Goal: Information Seeking & Learning: Learn about a topic

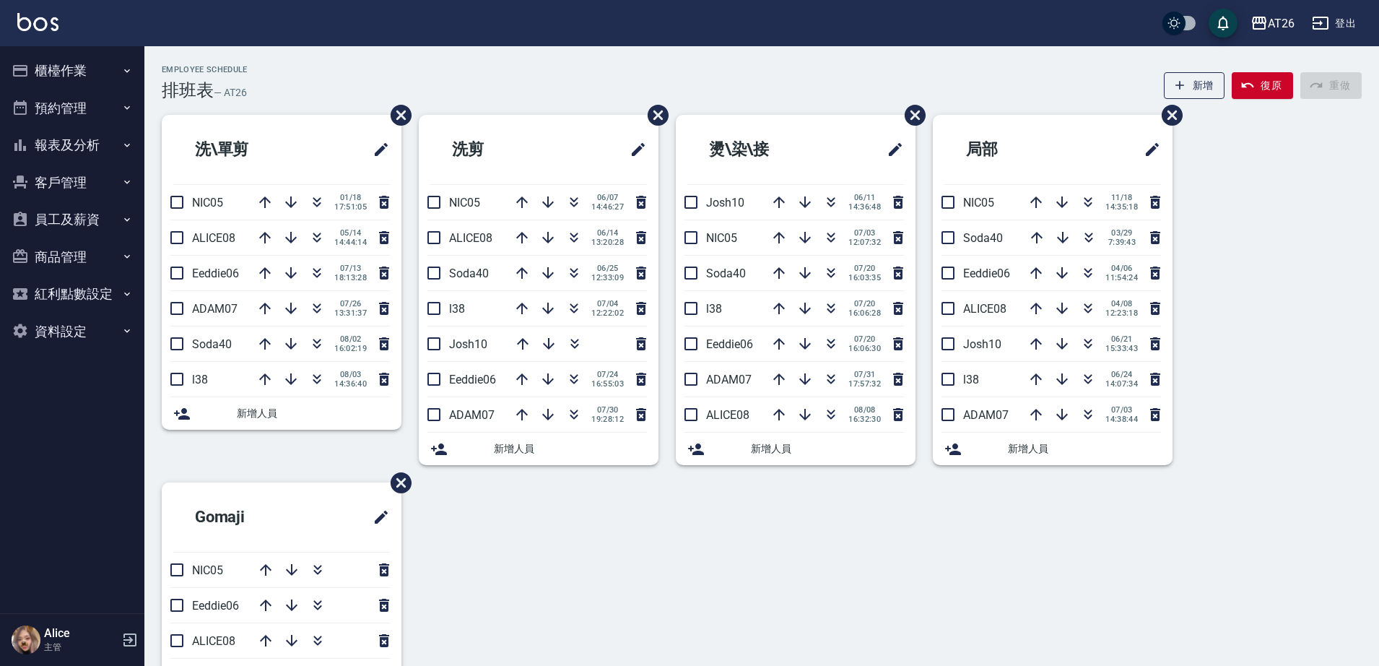
click at [77, 77] on button "櫃檯作業" at bounding box center [72, 71] width 133 height 38
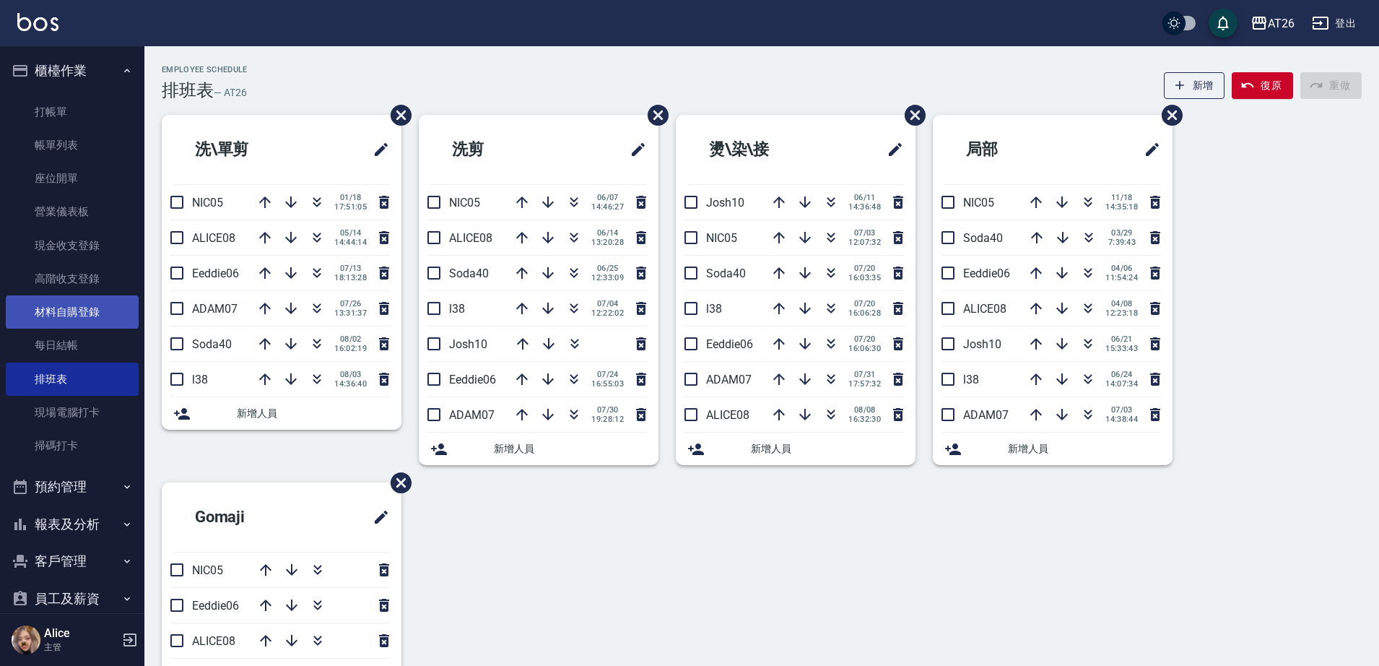
click at [90, 300] on link "材料自購登錄" at bounding box center [72, 311] width 133 height 33
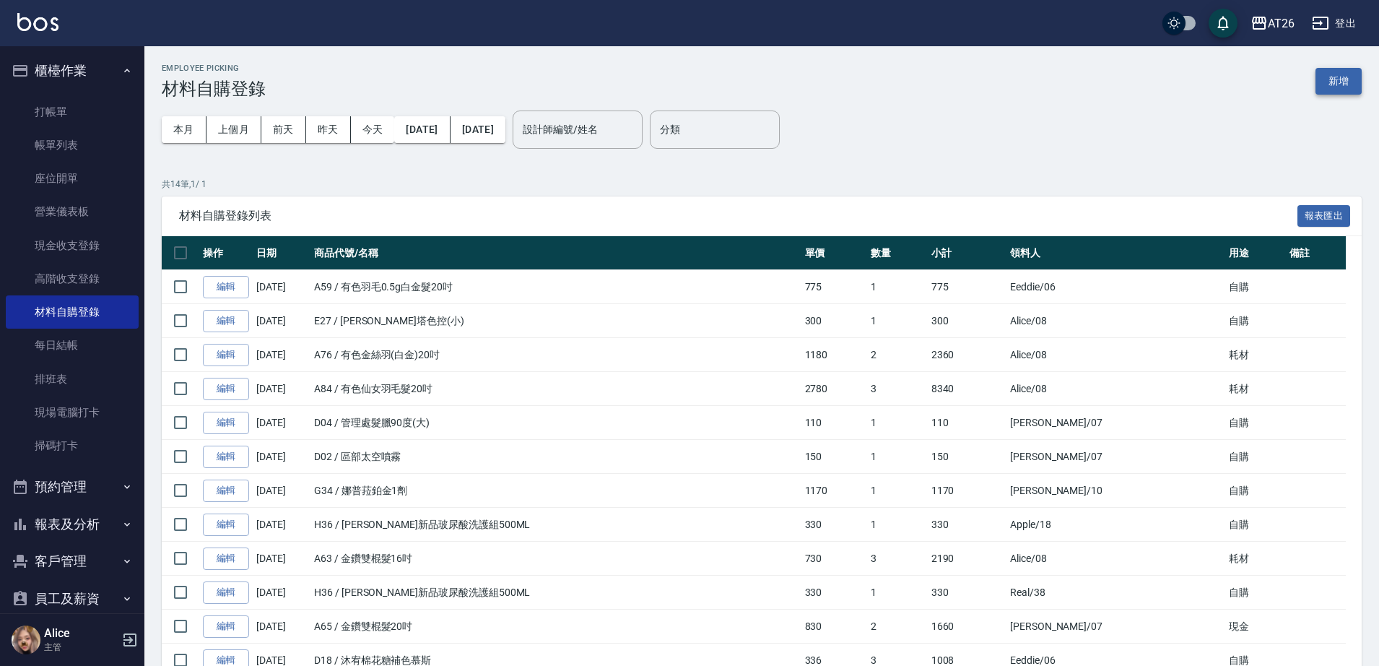
click at [1330, 83] on button "新增" at bounding box center [1339, 81] width 46 height 27
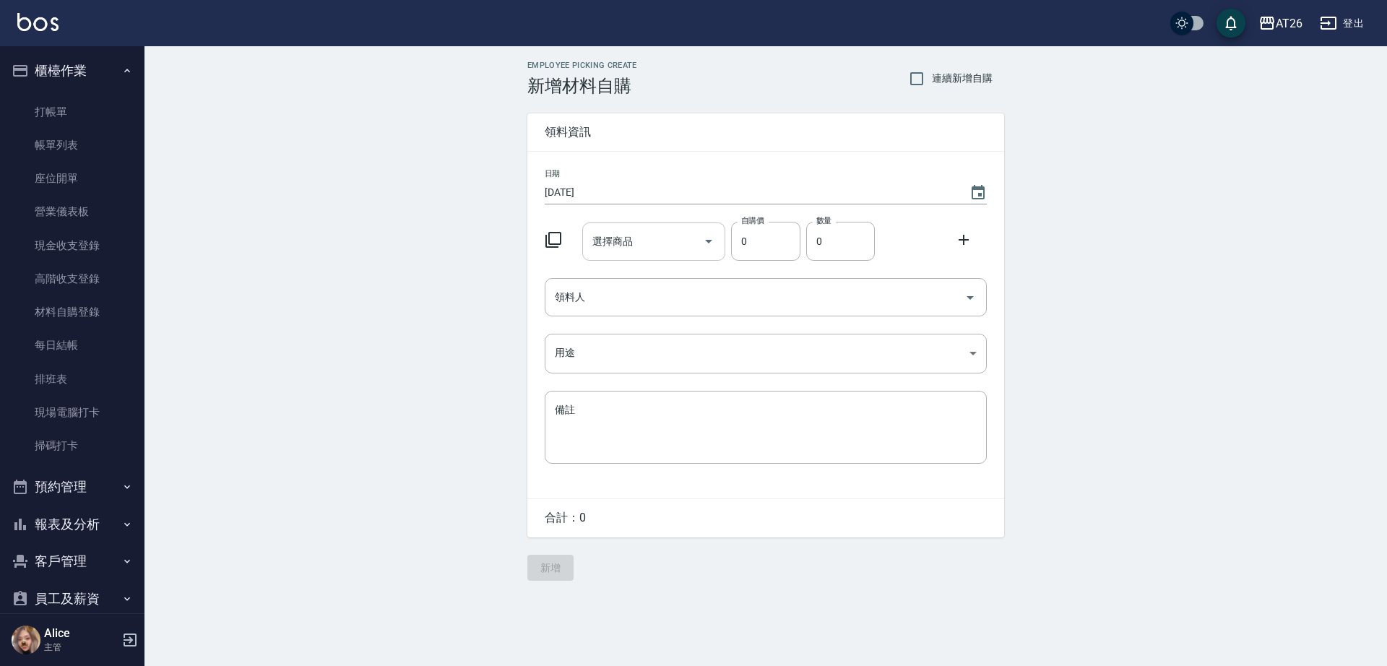
click at [688, 230] on input "選擇商品" at bounding box center [643, 241] width 109 height 25
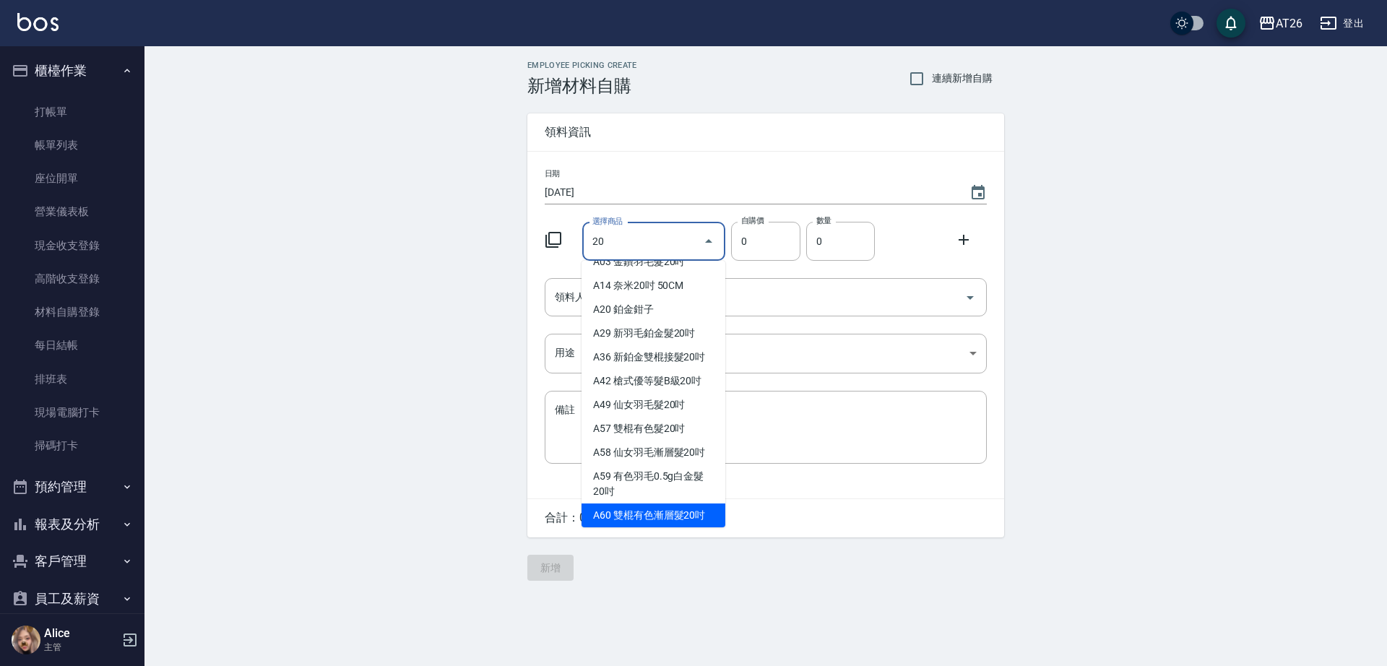
scroll to position [40, 0]
type input "羽毛捲髮20吋"
type input "2230"
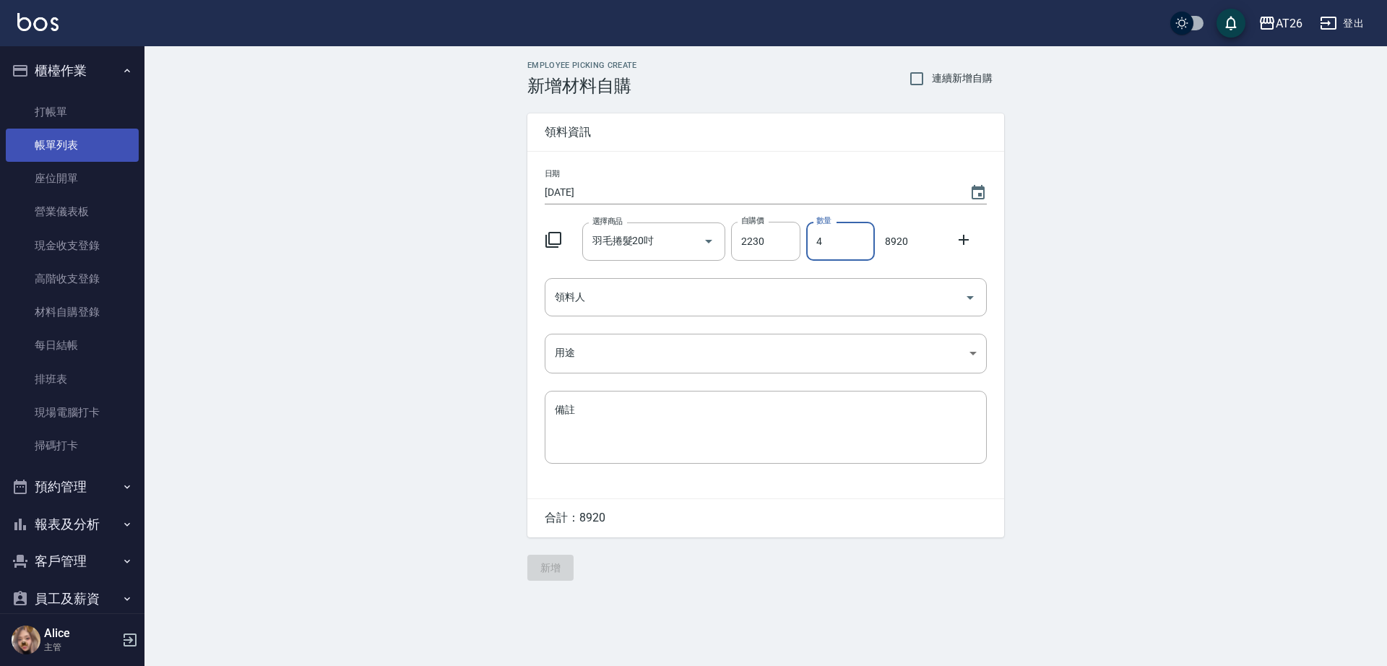
type input "4"
click at [61, 156] on link "帳單列表" at bounding box center [72, 145] width 133 height 33
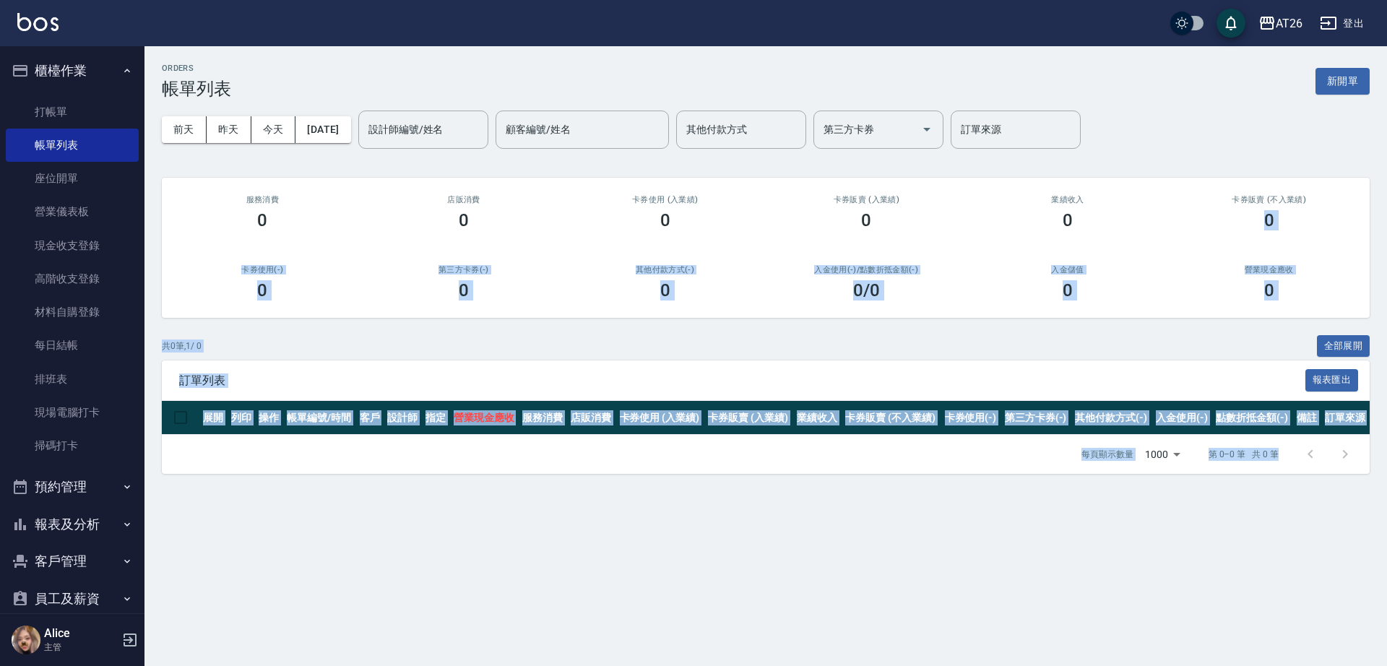
drag, startPoint x: 1386, startPoint y: 386, endPoint x: 1386, endPoint y: 574, distance: 187.8
click at [1379, 574] on div "ORDERS 帳單列表 新開單 前天 昨天 今天 2025/08/15 設計師編號/姓名 設計師編號/姓名 顧客編號/姓名 顧客編號/姓名 其他付款方式 其他…" at bounding box center [693, 333] width 1387 height 666
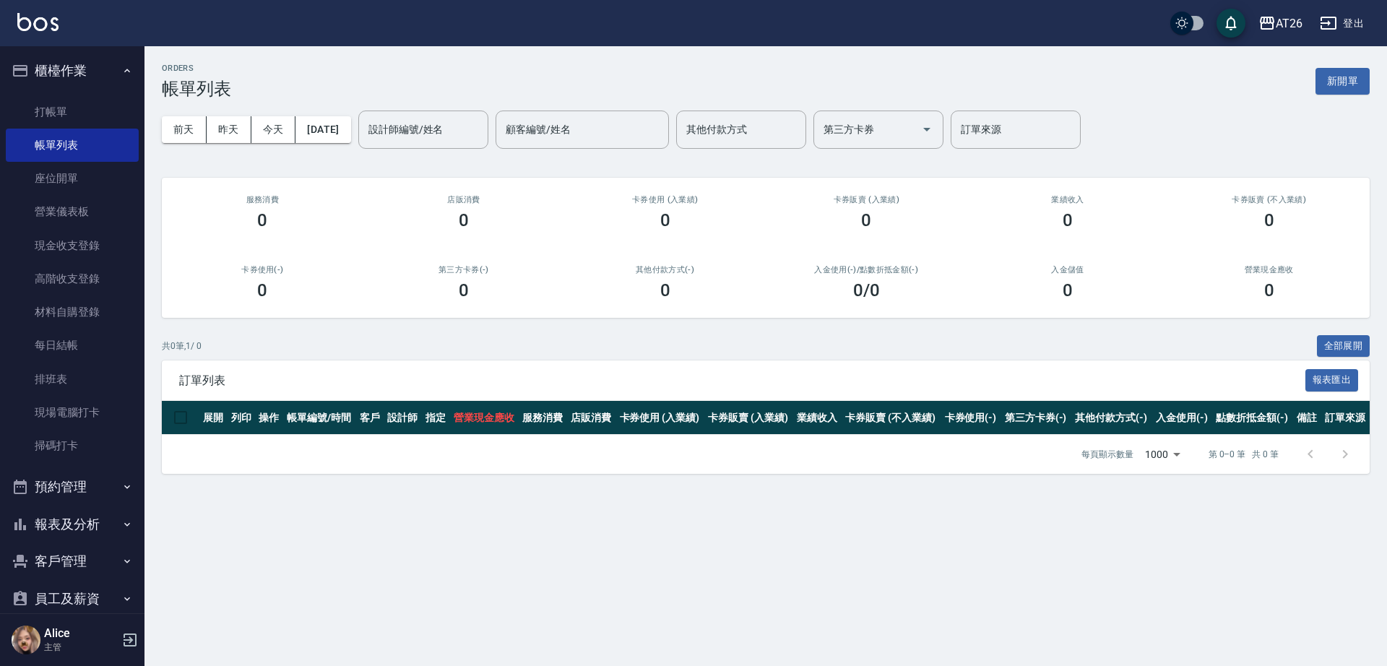
click at [1324, 601] on div "ORDERS 帳單列表 新開單 前天 昨天 今天 2025/08/15 設計師編號/姓名 設計師編號/姓名 顧客編號/姓名 顧客編號/姓名 其他付款方式 其他…" at bounding box center [693, 333] width 1387 height 666
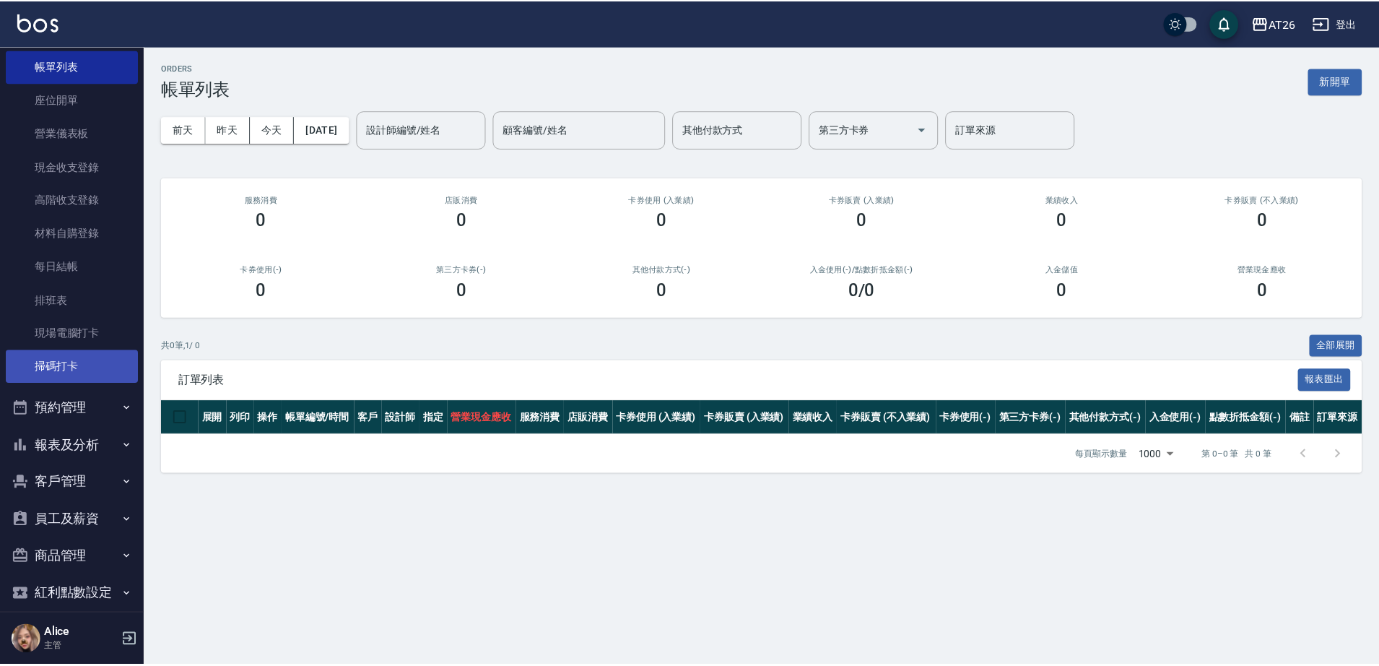
scroll to position [133, 0]
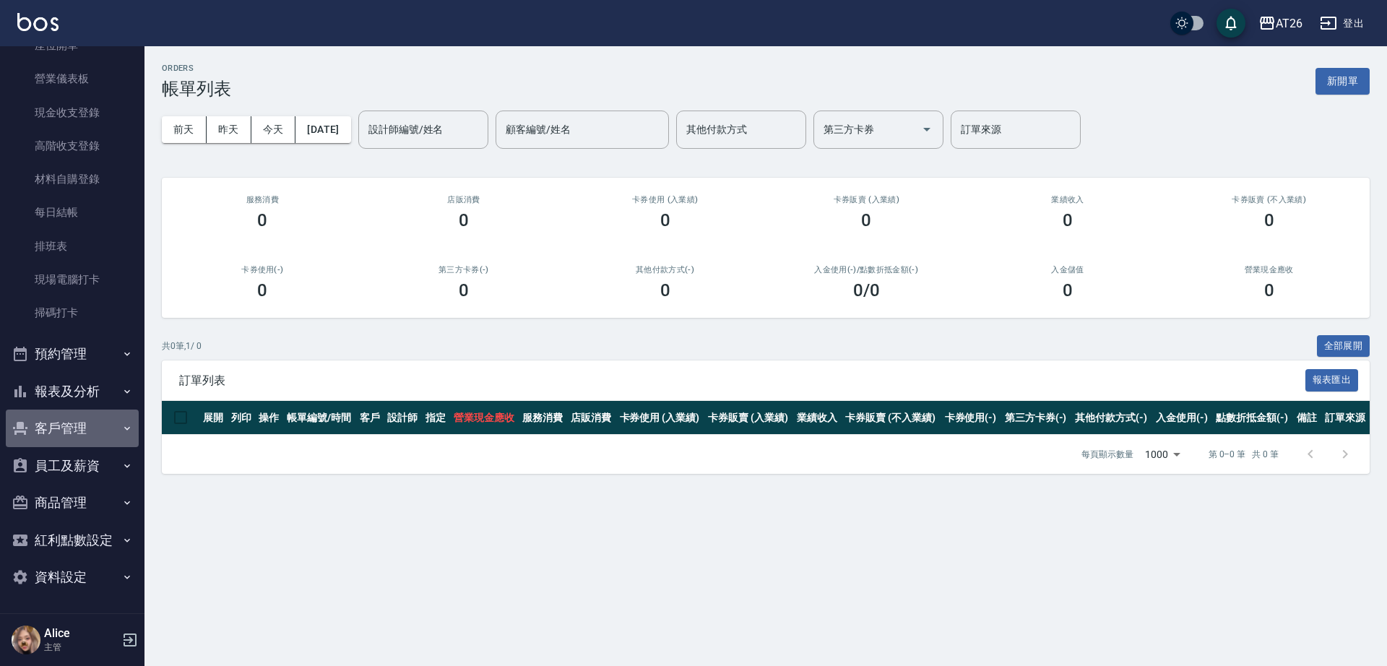
click at [92, 439] on button "客戶管理" at bounding box center [72, 429] width 133 height 38
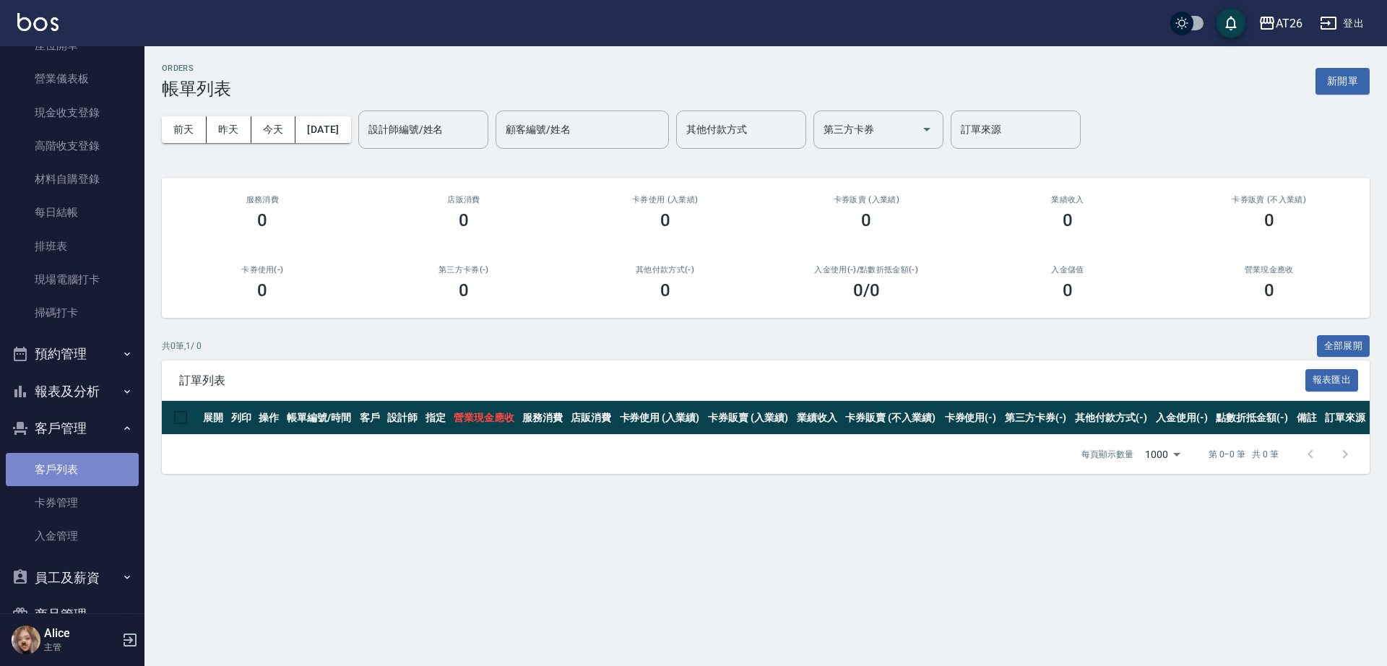
click at [90, 469] on link "客戶列表" at bounding box center [72, 469] width 133 height 33
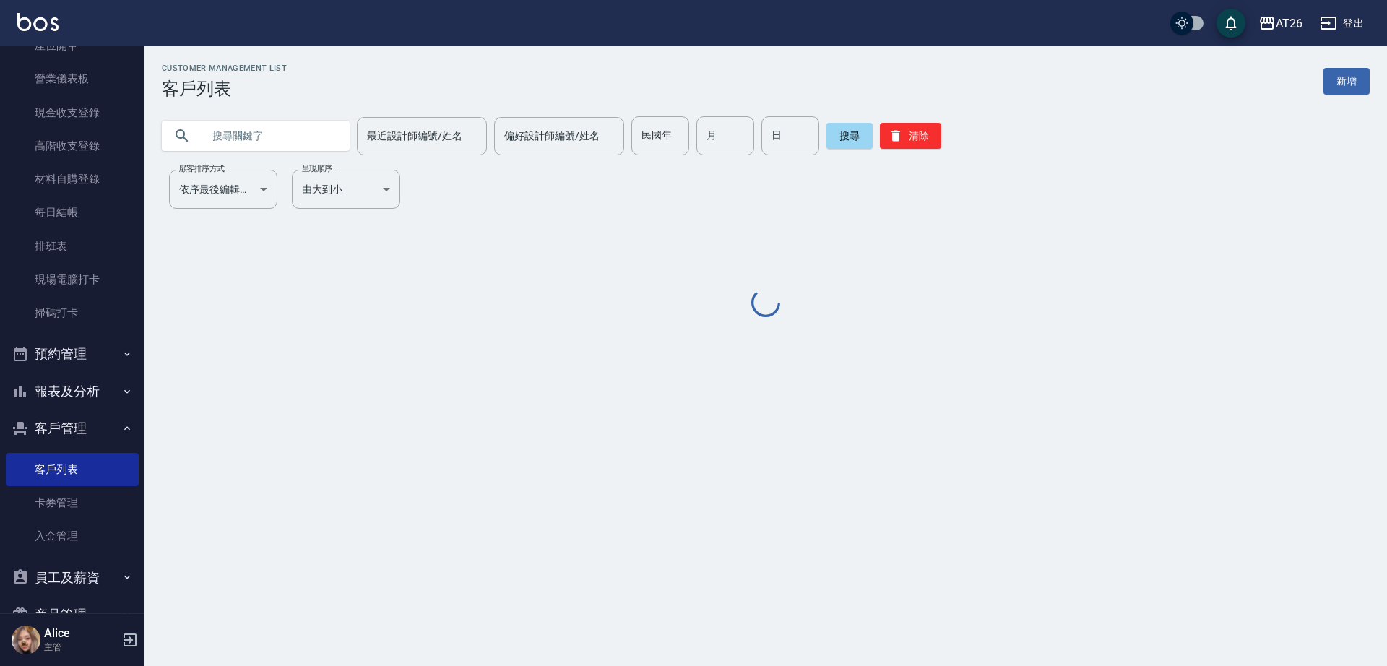
click at [264, 147] on input "text" at bounding box center [270, 135] width 136 height 39
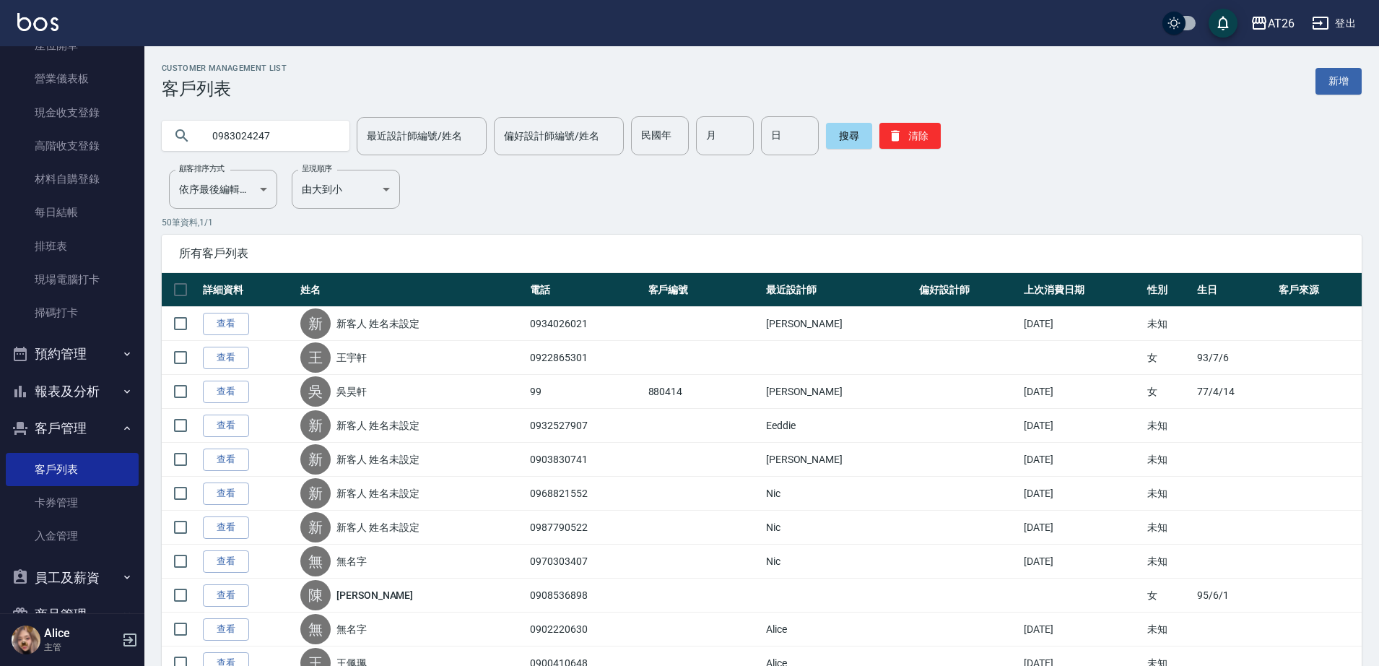
type input "0983024247"
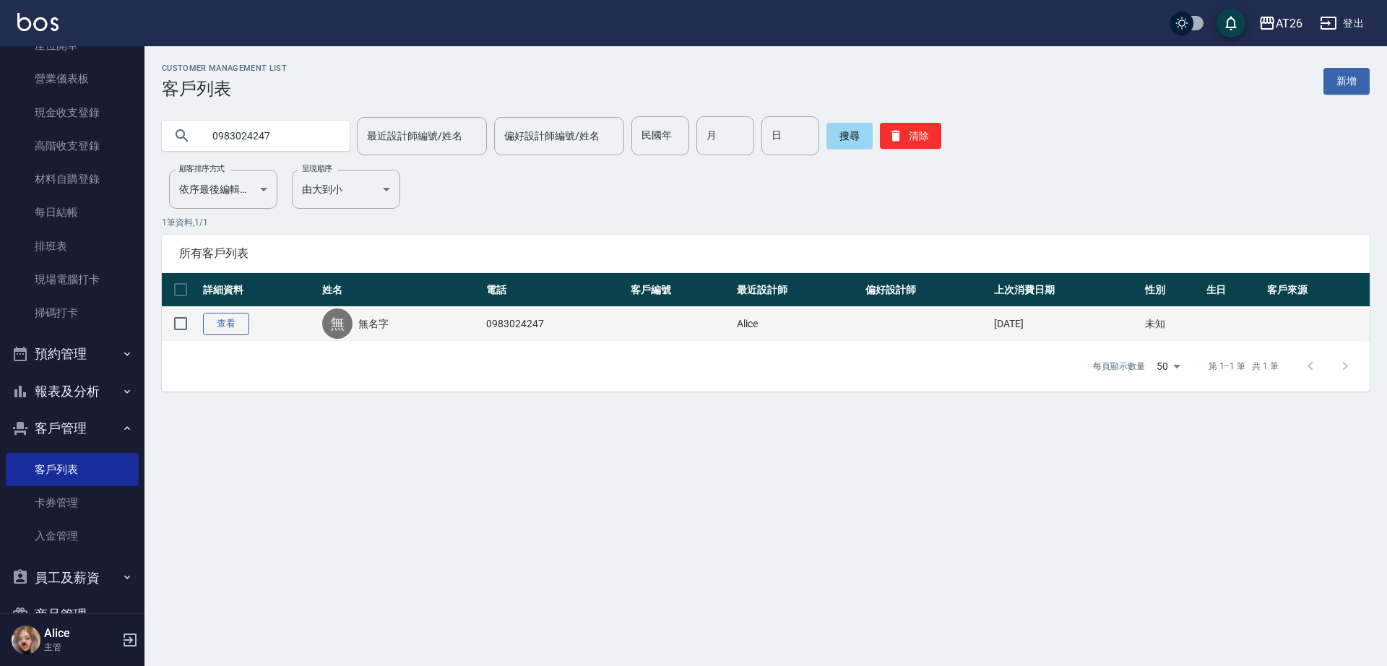
click at [248, 319] on link "查看" at bounding box center [226, 324] width 46 height 22
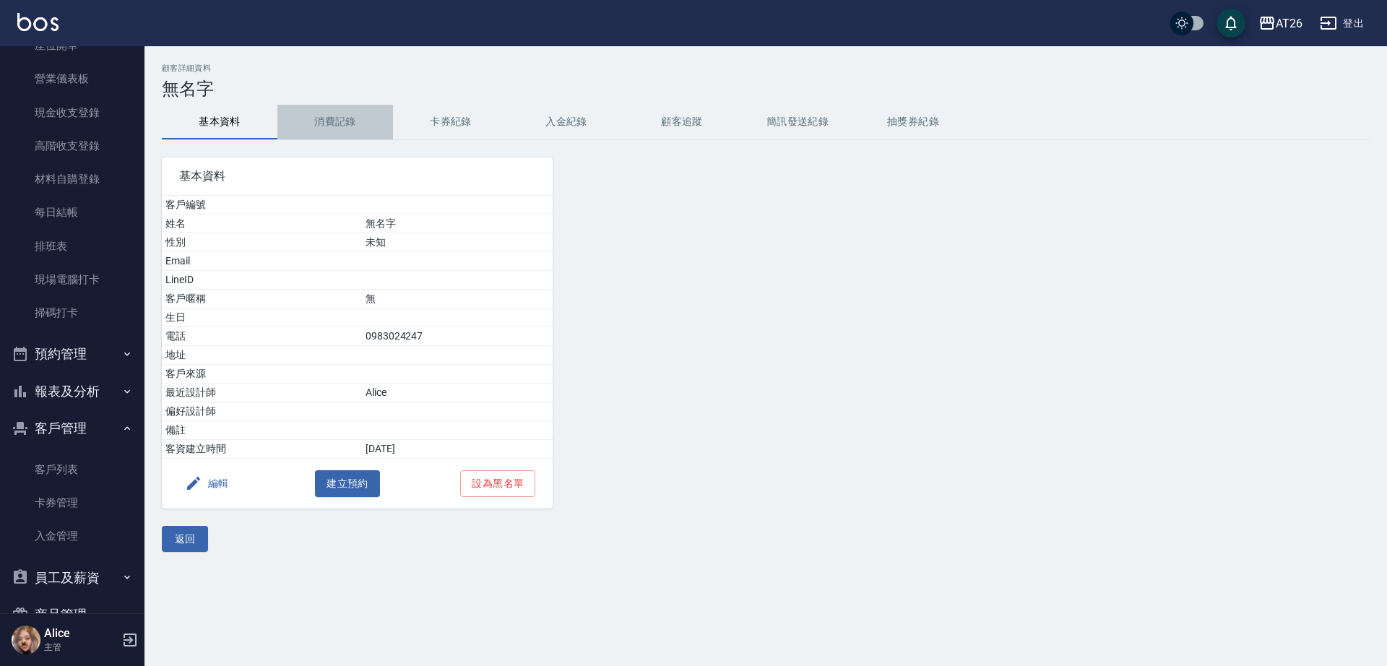
click at [376, 124] on button "消費記錄" at bounding box center [335, 122] width 116 height 35
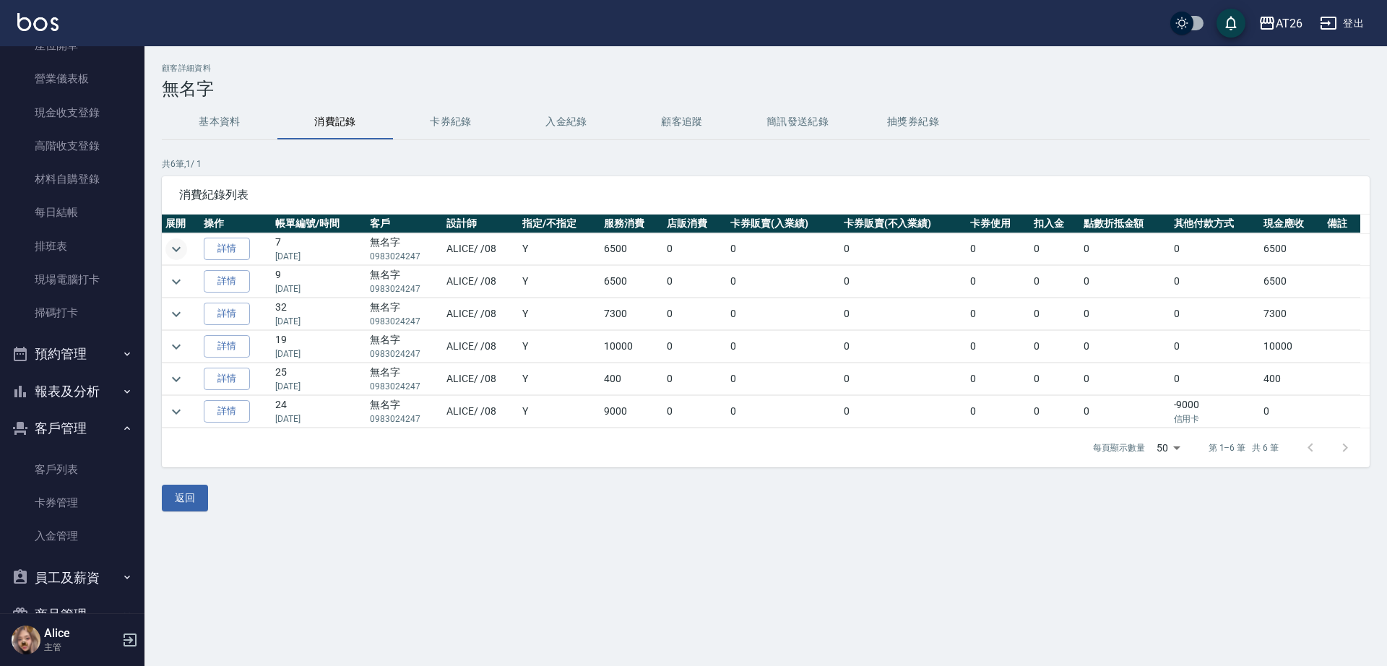
click at [181, 249] on icon "expand row" at bounding box center [176, 249] width 17 height 17
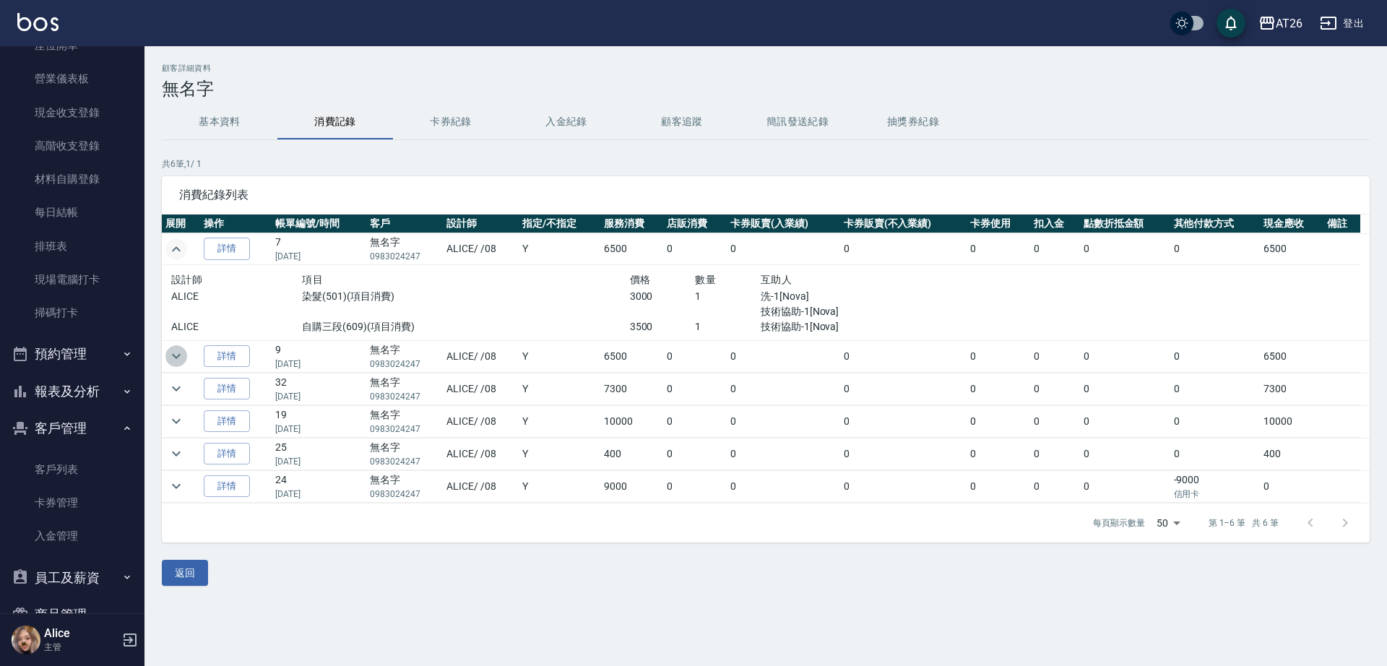
click at [173, 351] on icon "expand row" at bounding box center [176, 355] width 17 height 17
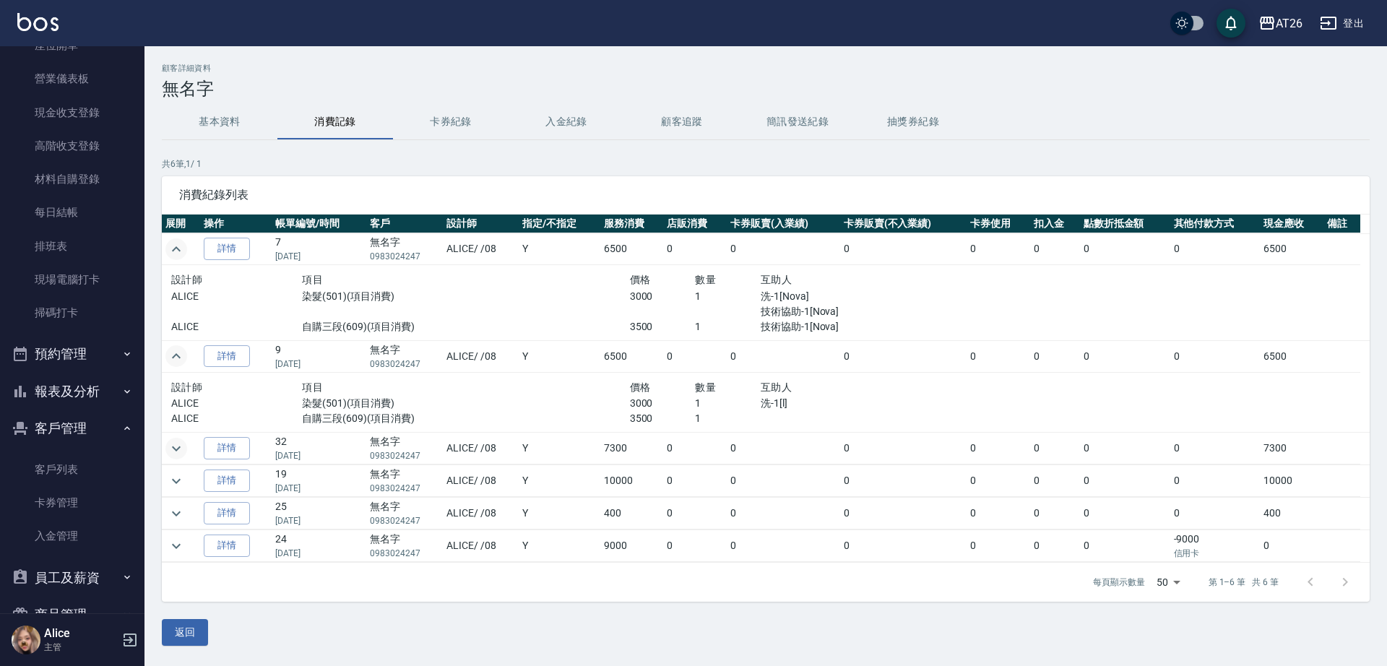
click at [182, 441] on icon "expand row" at bounding box center [176, 448] width 17 height 17
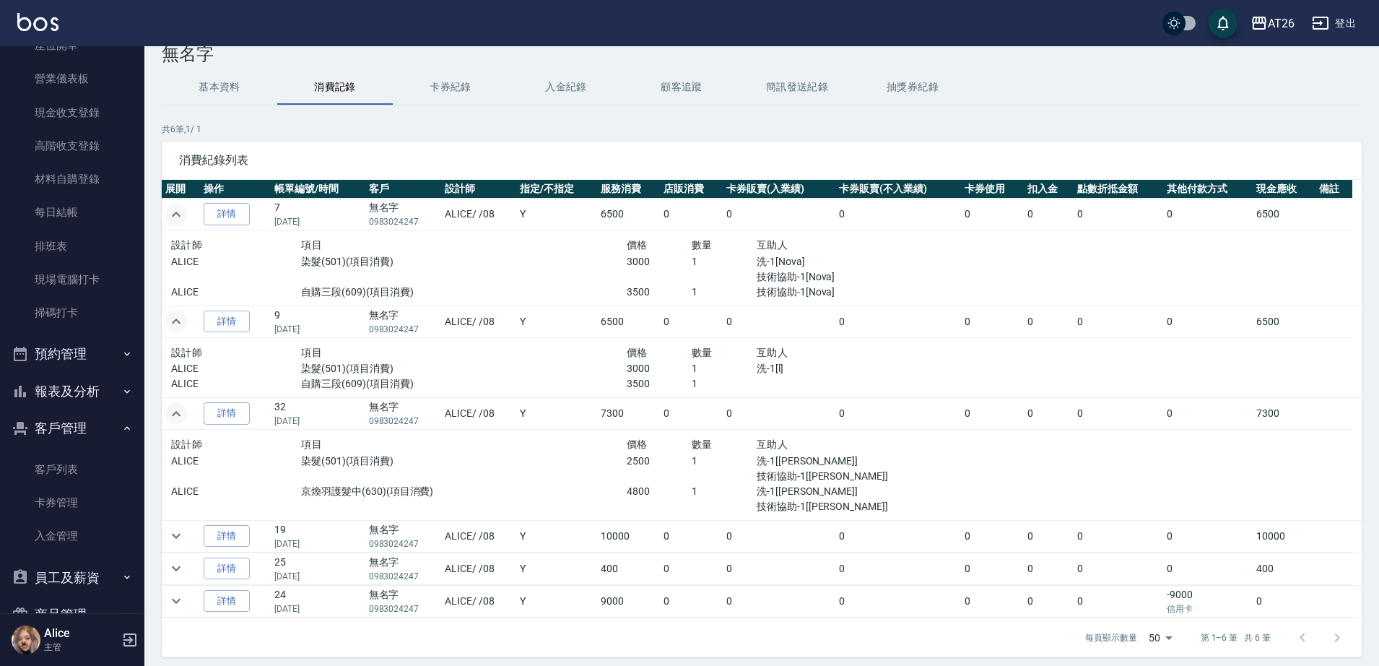
scroll to position [87, 0]
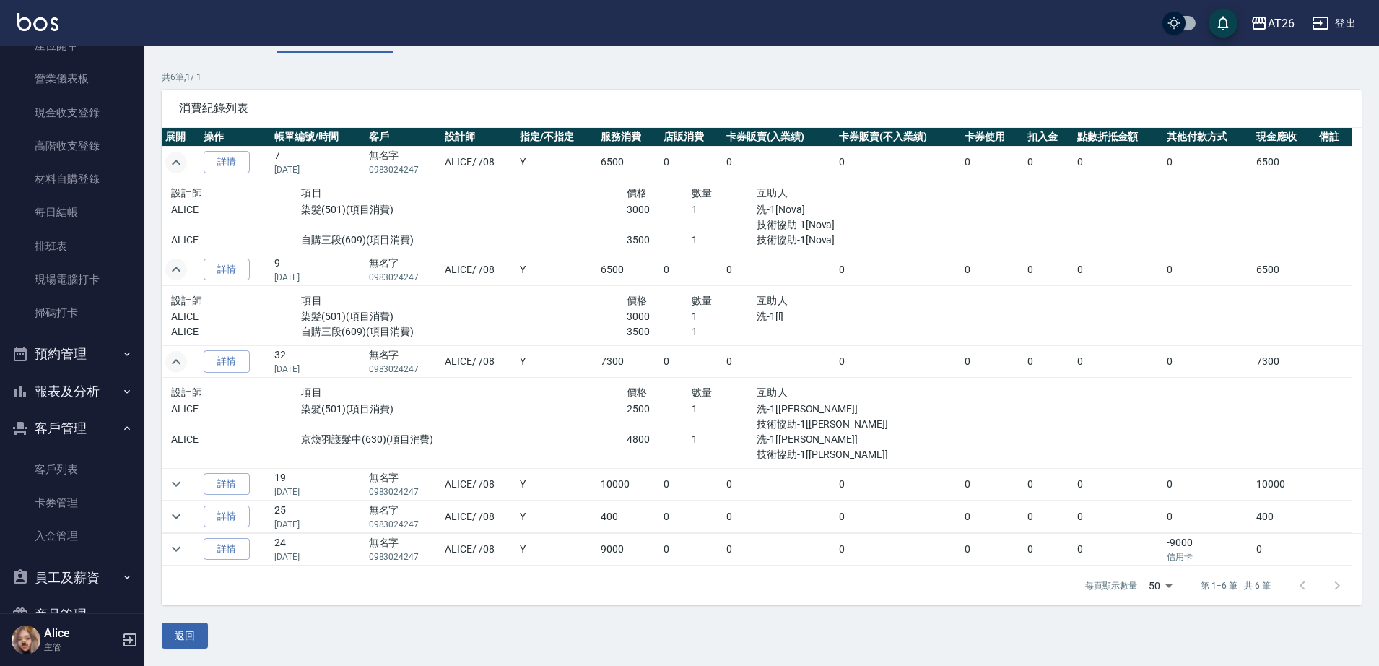
click at [176, 359] on icon "expand row" at bounding box center [176, 361] width 9 height 5
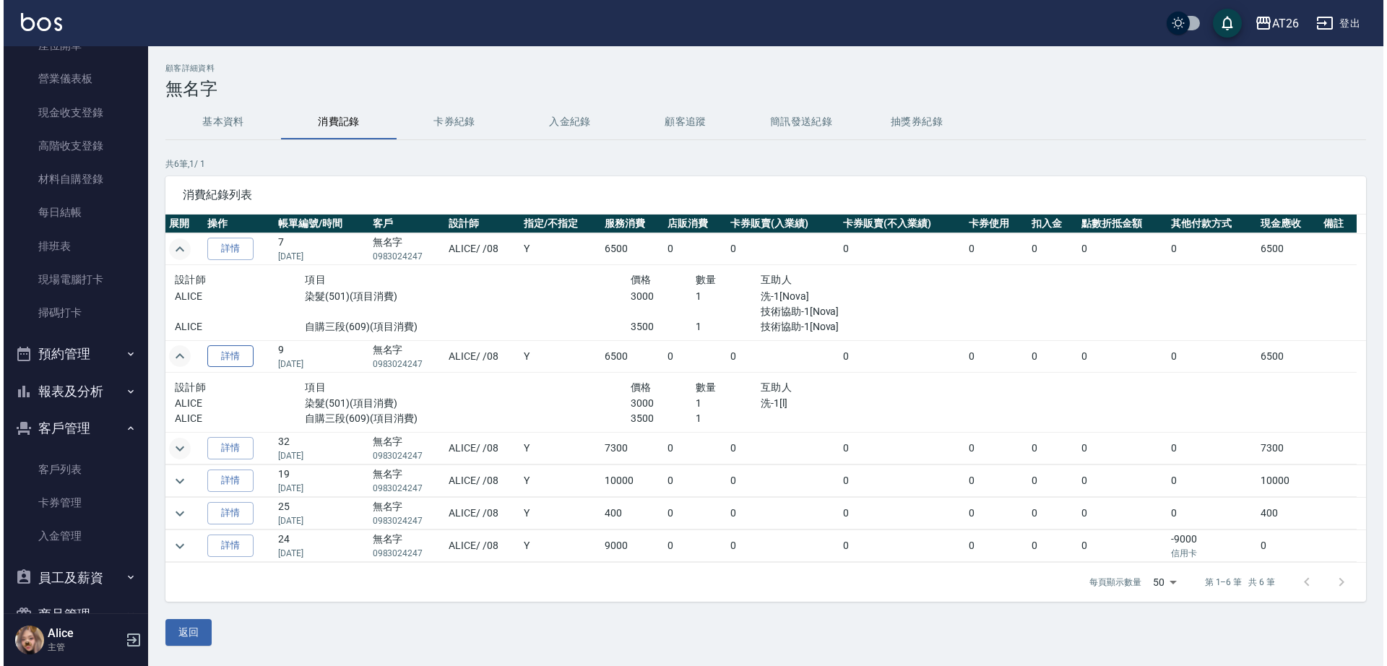
scroll to position [0, 0]
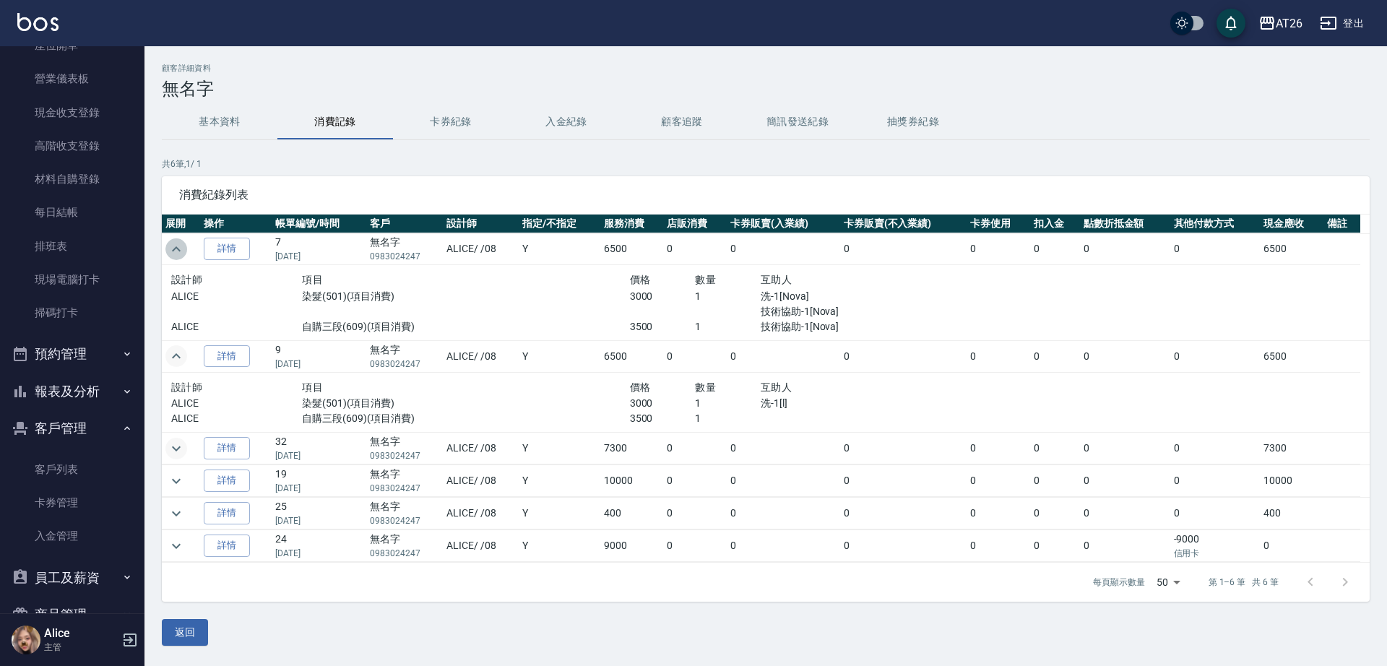
click at [175, 246] on icon "expand row" at bounding box center [176, 249] width 17 height 17
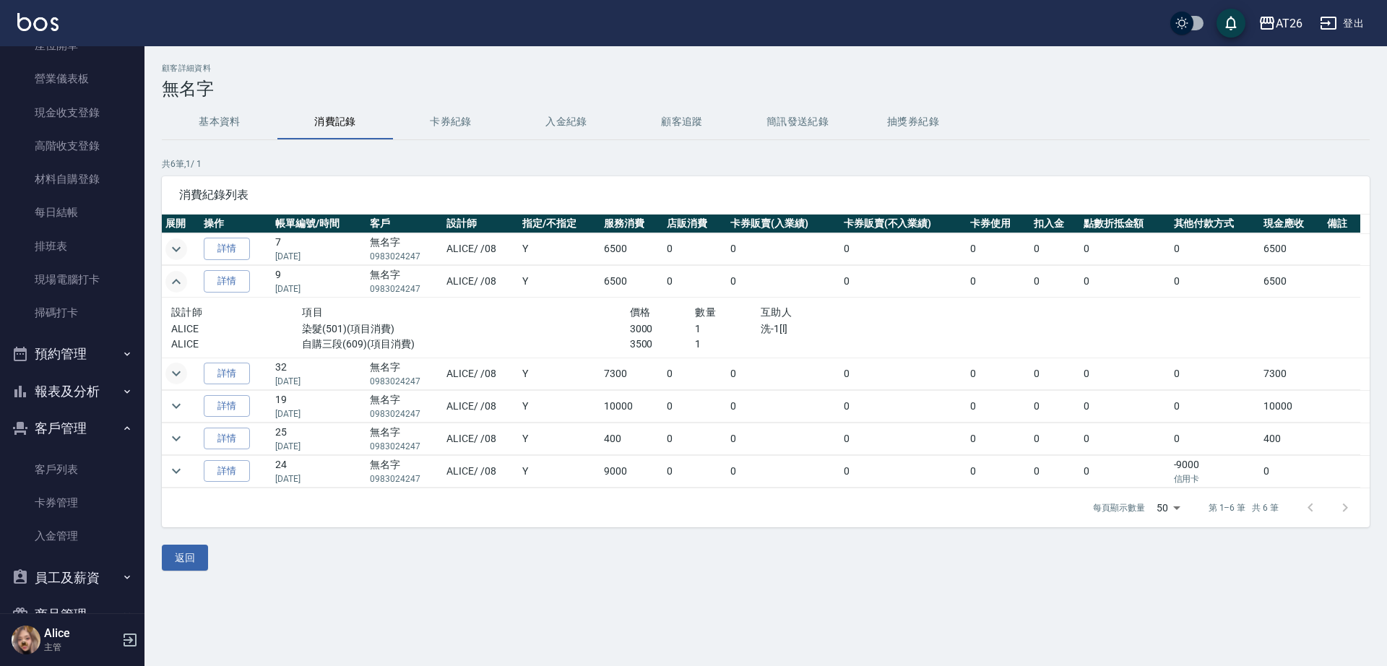
click at [186, 285] on button "expand row" at bounding box center [176, 282] width 22 height 22
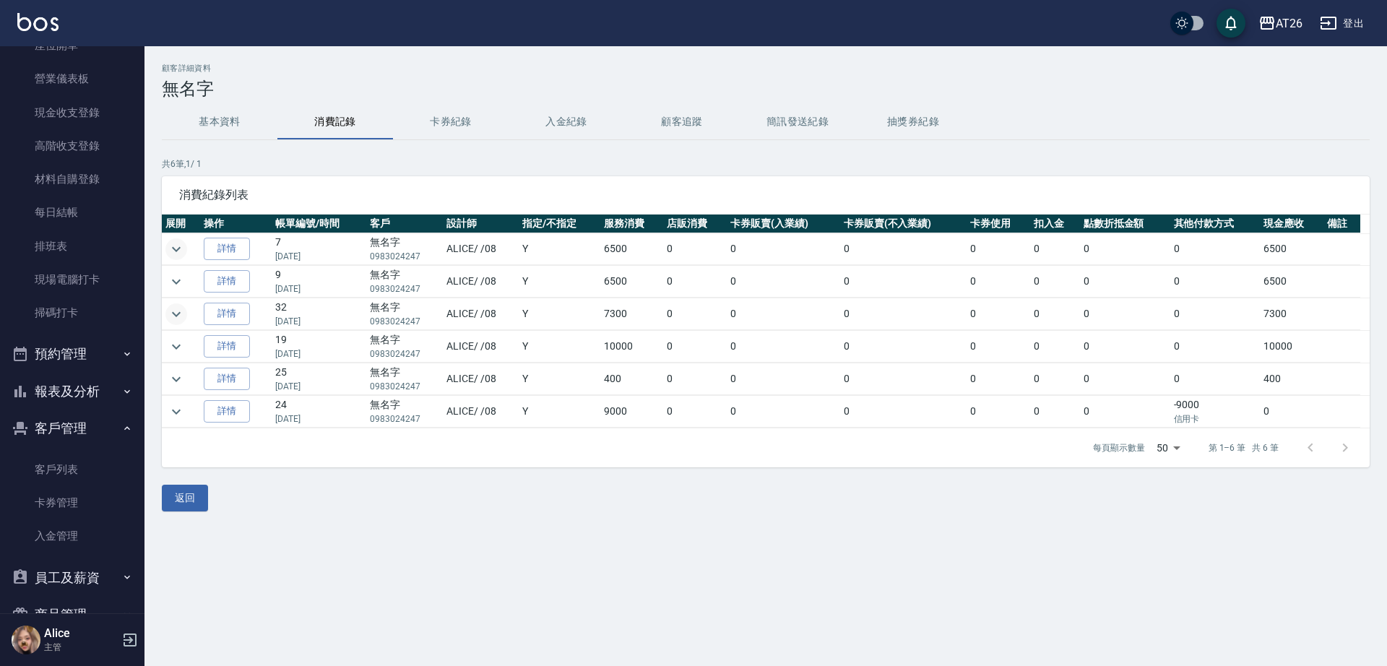
click at [72, 427] on button "客戶管理" at bounding box center [72, 429] width 133 height 38
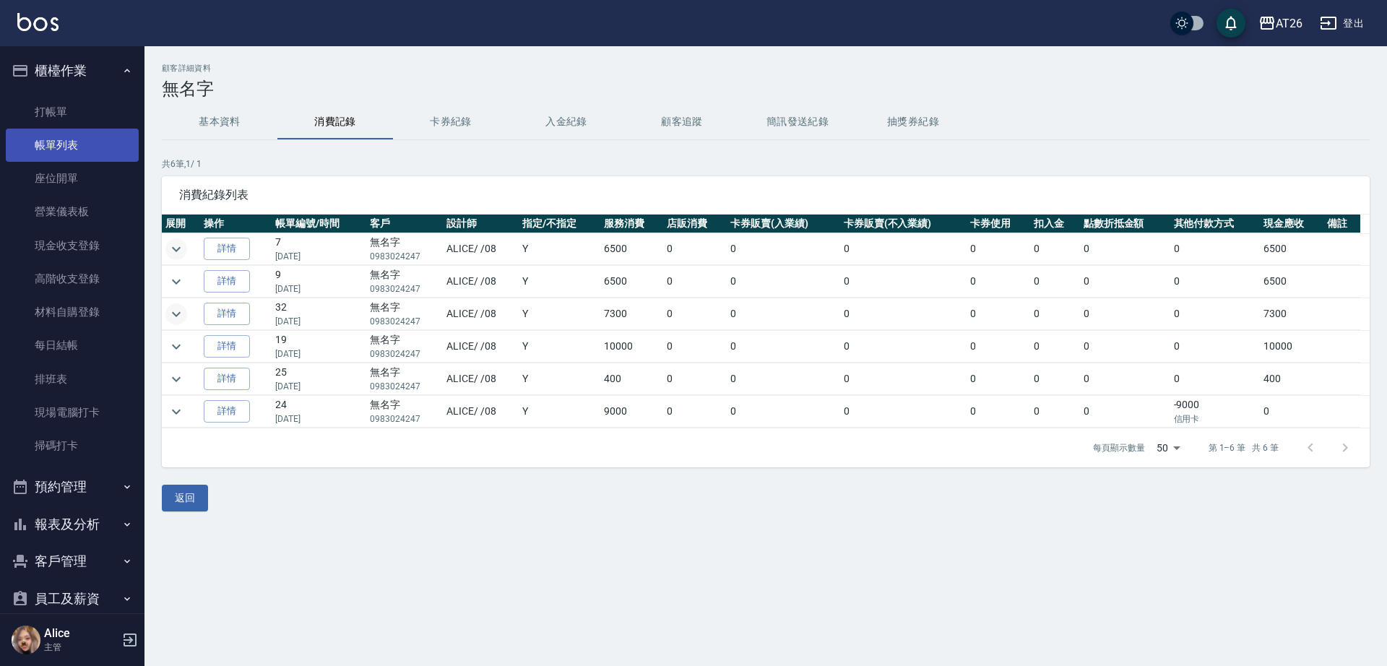
click at [71, 156] on link "帳單列表" at bounding box center [72, 145] width 133 height 33
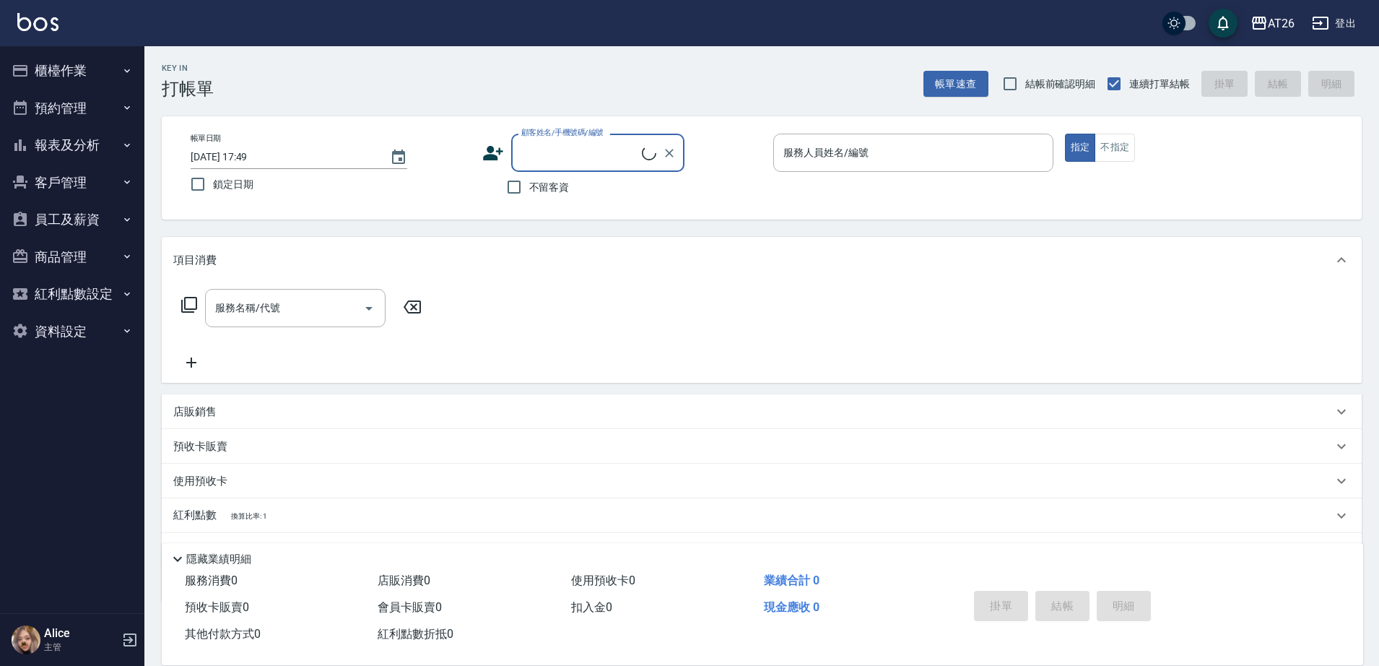
click at [103, 225] on button "員工及薪資" at bounding box center [72, 220] width 133 height 38
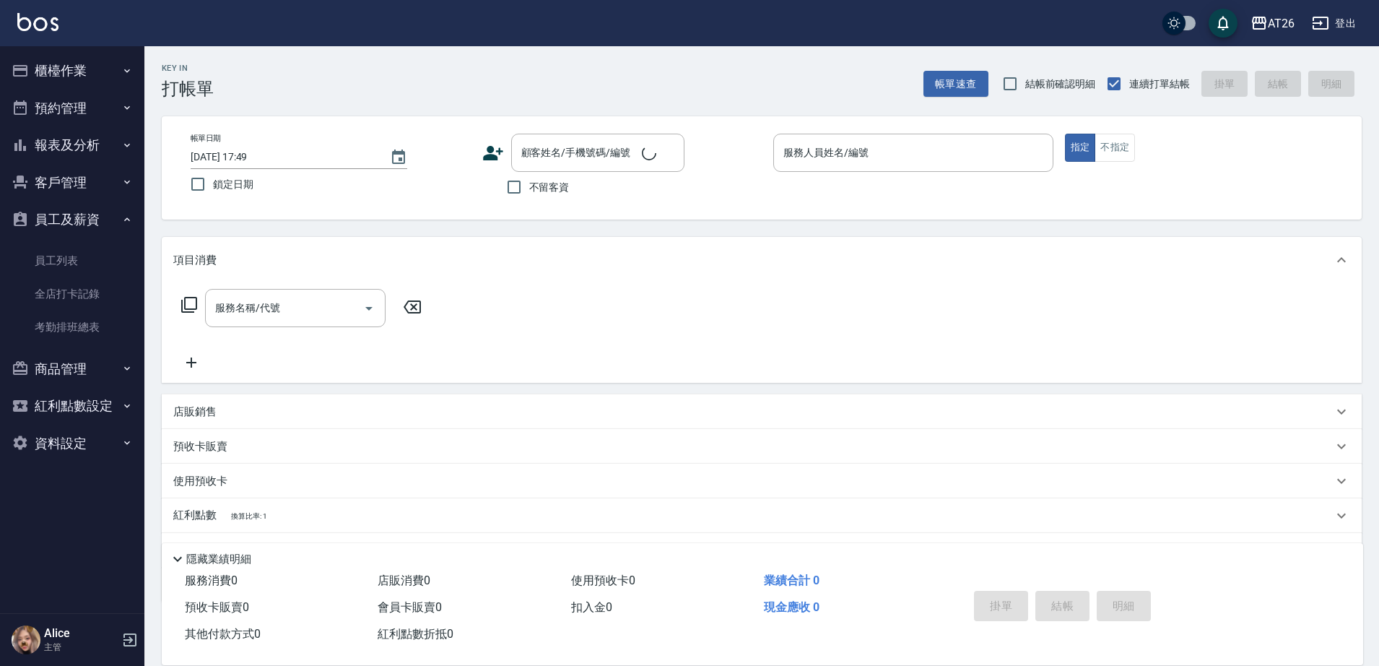
click at [104, 222] on button "員工及薪資" at bounding box center [72, 220] width 133 height 38
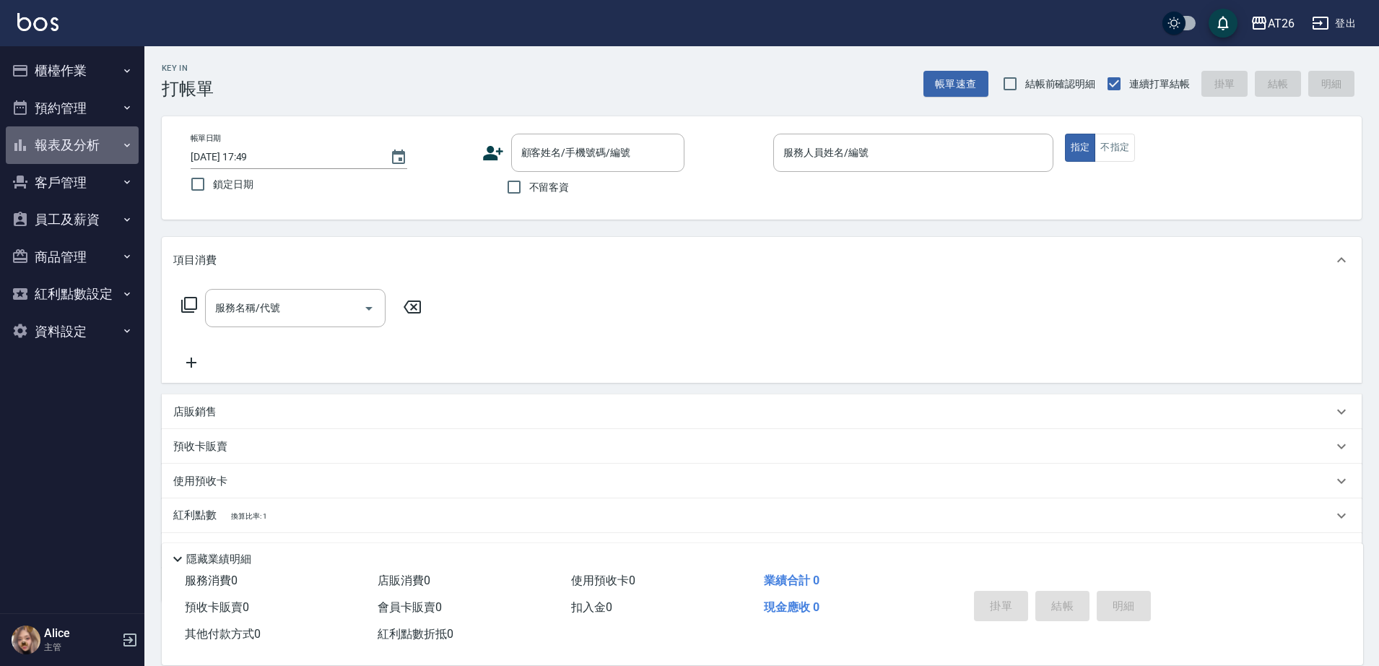
click at [81, 145] on button "報表及分析" at bounding box center [72, 145] width 133 height 38
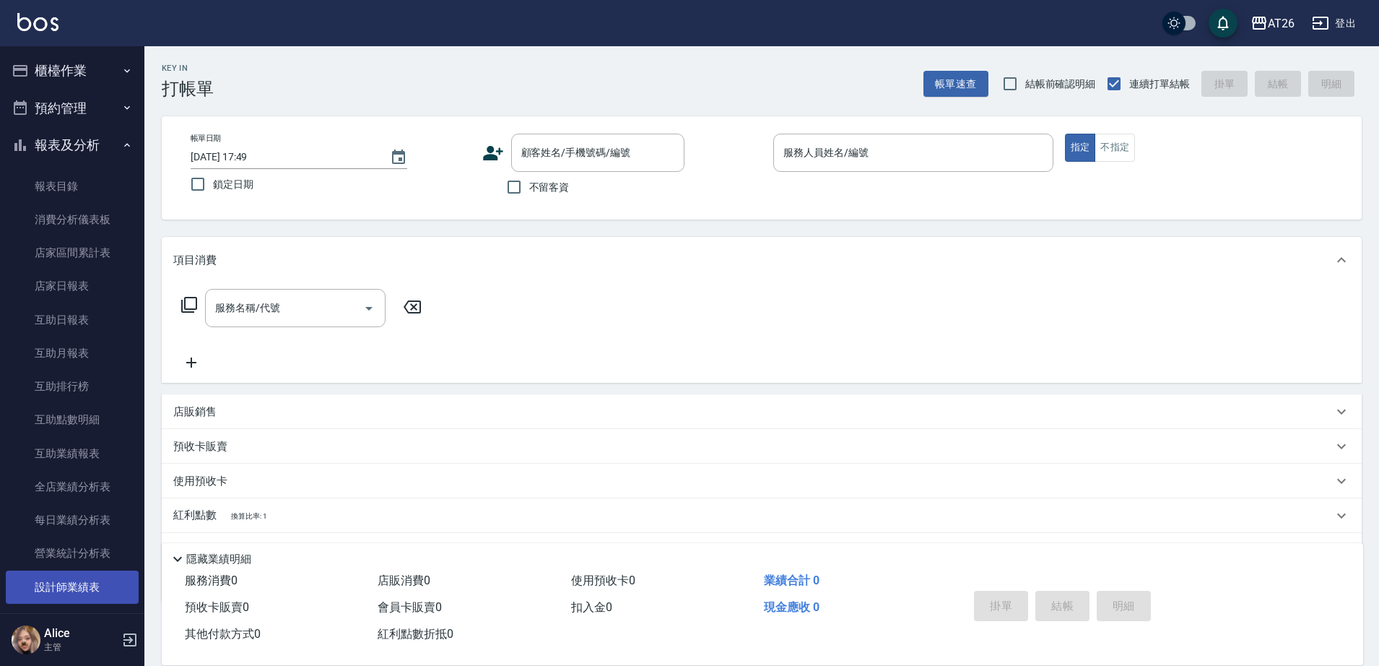
drag, startPoint x: 86, startPoint y: 578, endPoint x: 90, endPoint y: 584, distance: 7.4
click at [85, 578] on link "設計師業績表" at bounding box center [72, 587] width 133 height 33
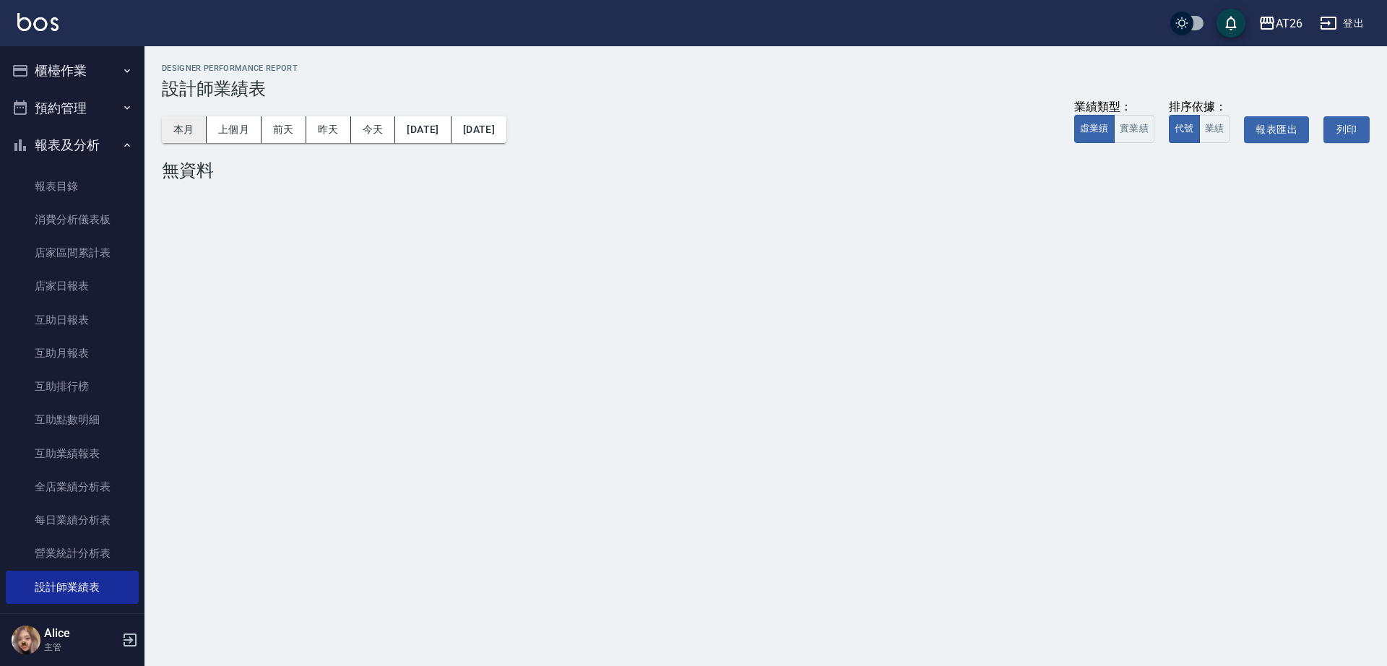
click at [182, 123] on button "本月" at bounding box center [184, 129] width 45 height 27
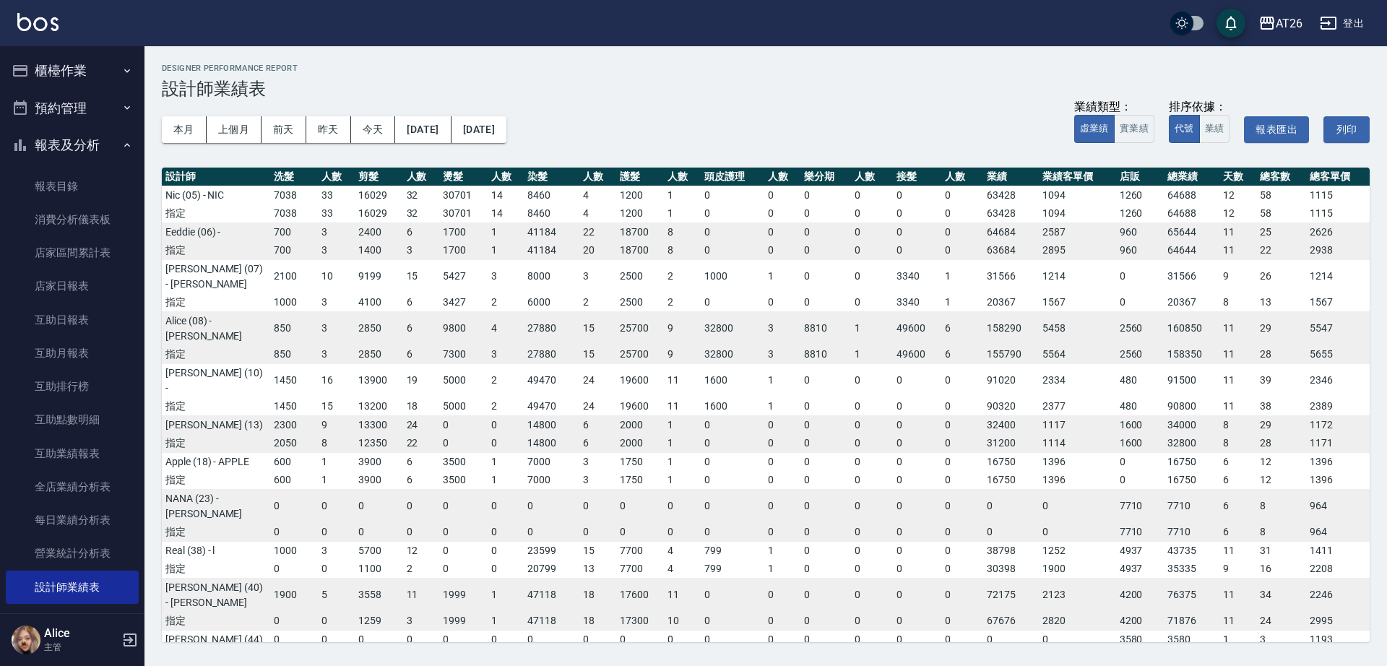
drag, startPoint x: 1142, startPoint y: 132, endPoint x: 1156, endPoint y: 129, distance: 14.0
click at [1148, 131] on button "實業績" at bounding box center [1134, 129] width 40 height 28
click at [1207, 132] on button "業績" at bounding box center [1214, 129] width 31 height 28
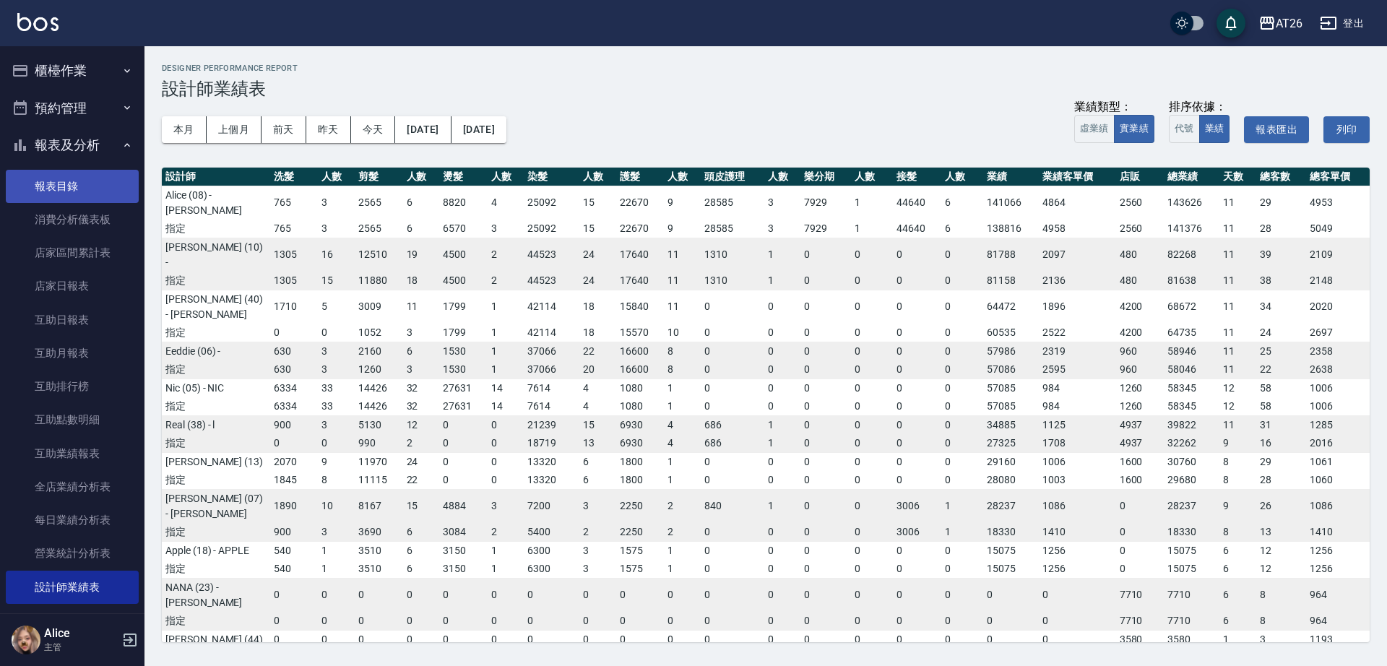
click at [99, 180] on link "報表目錄" at bounding box center [72, 186] width 133 height 33
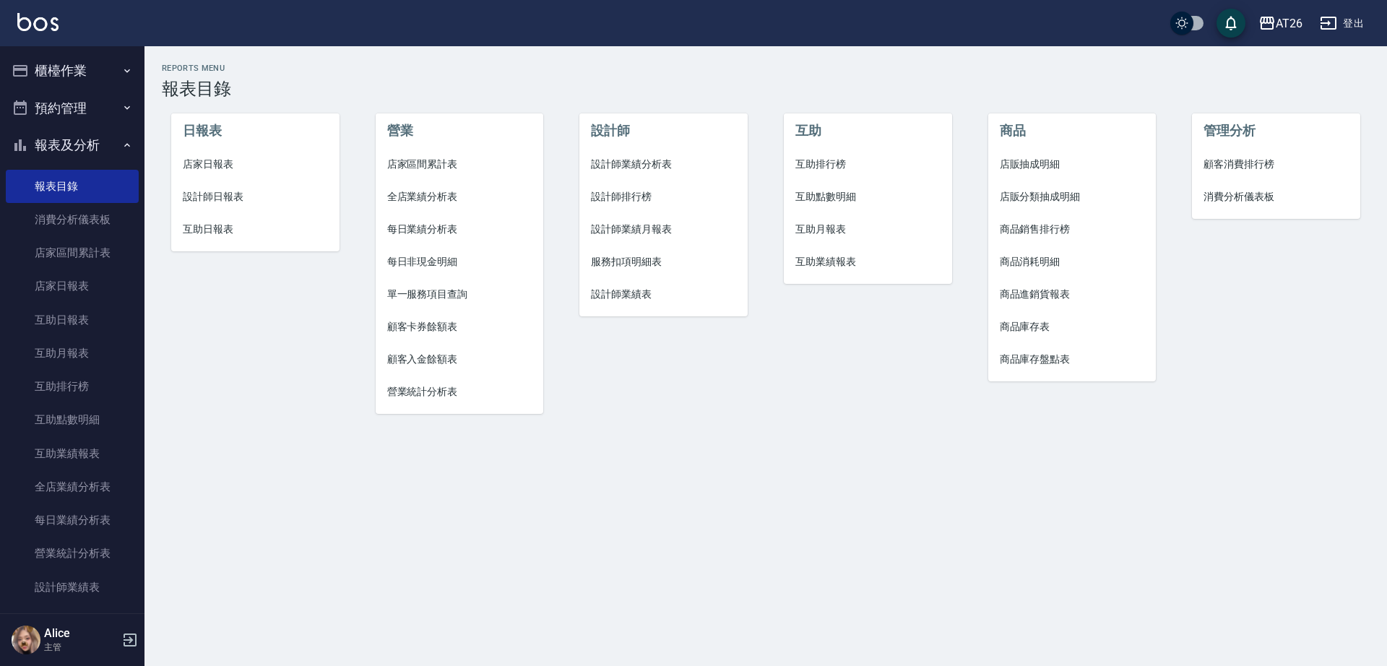
click at [646, 160] on span "設計師業績分析表" at bounding box center [663, 164] width 145 height 15
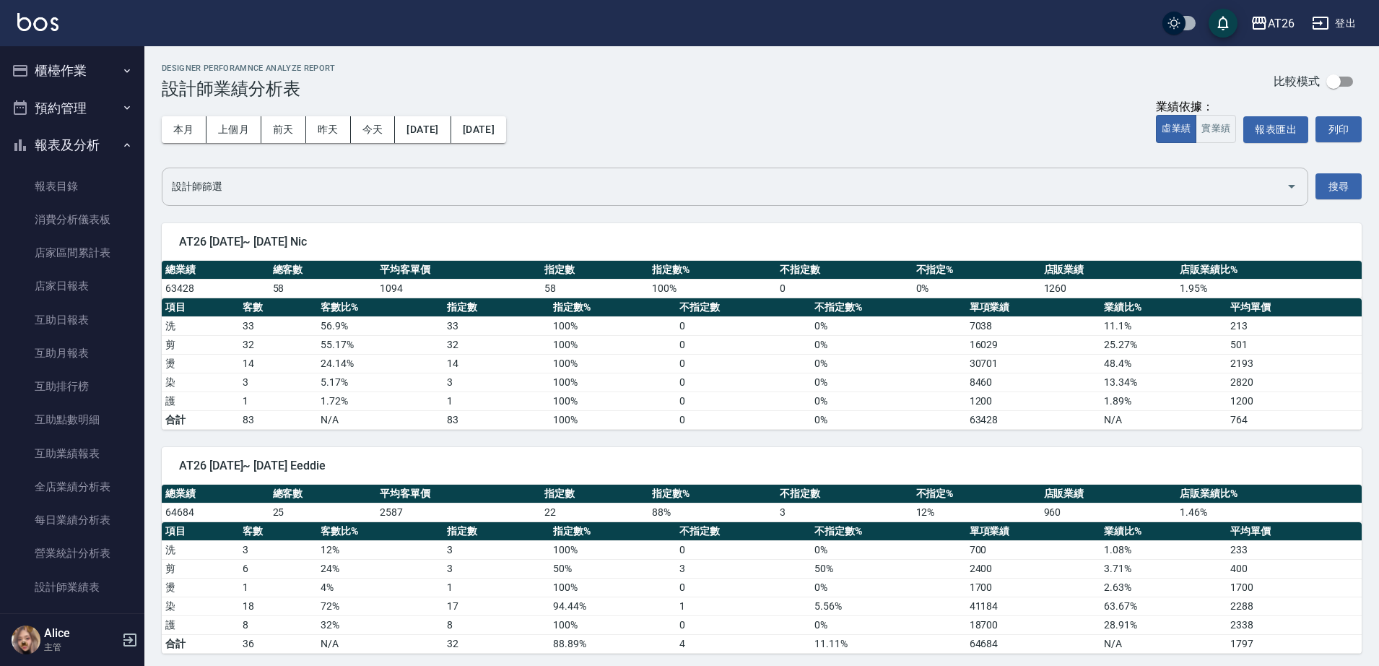
click at [498, 202] on div "設計師篩選" at bounding box center [735, 187] width 1147 height 38
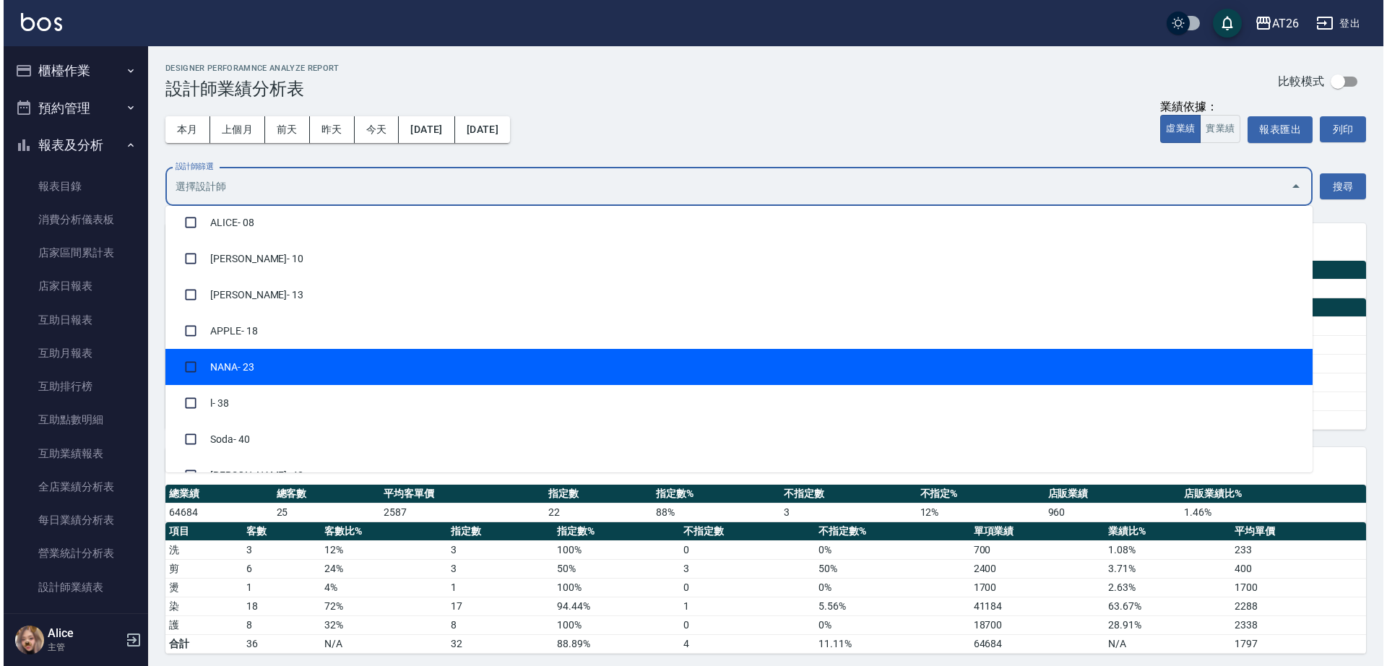
scroll to position [181, 0]
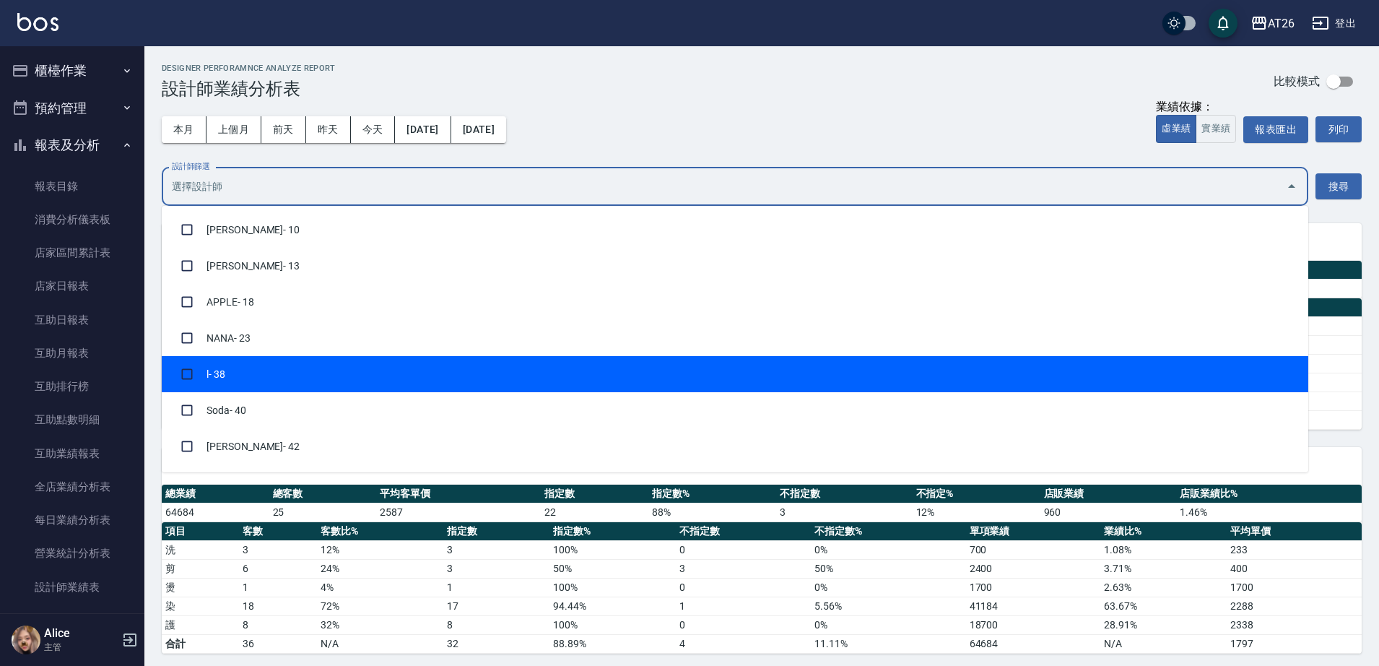
click at [262, 389] on li "l - 38" at bounding box center [735, 374] width 1147 height 36
checkbox input "true"
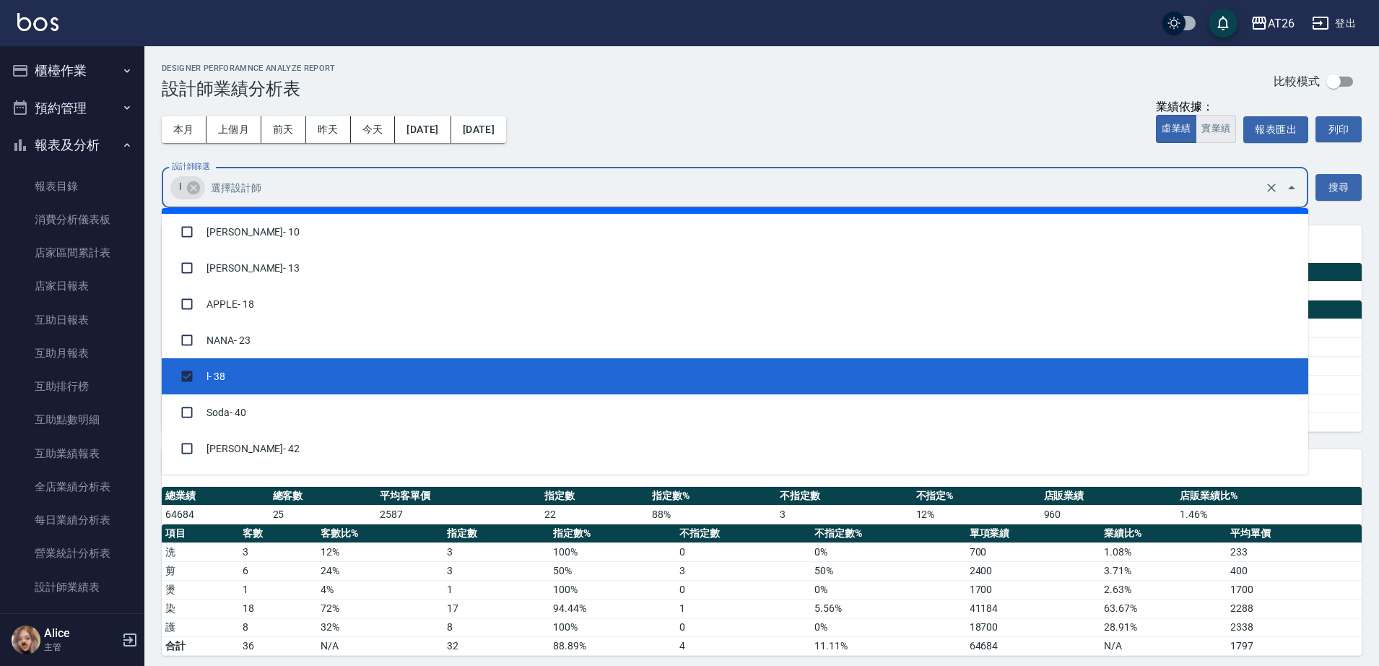
click at [1223, 132] on button "實業績" at bounding box center [1216, 129] width 40 height 28
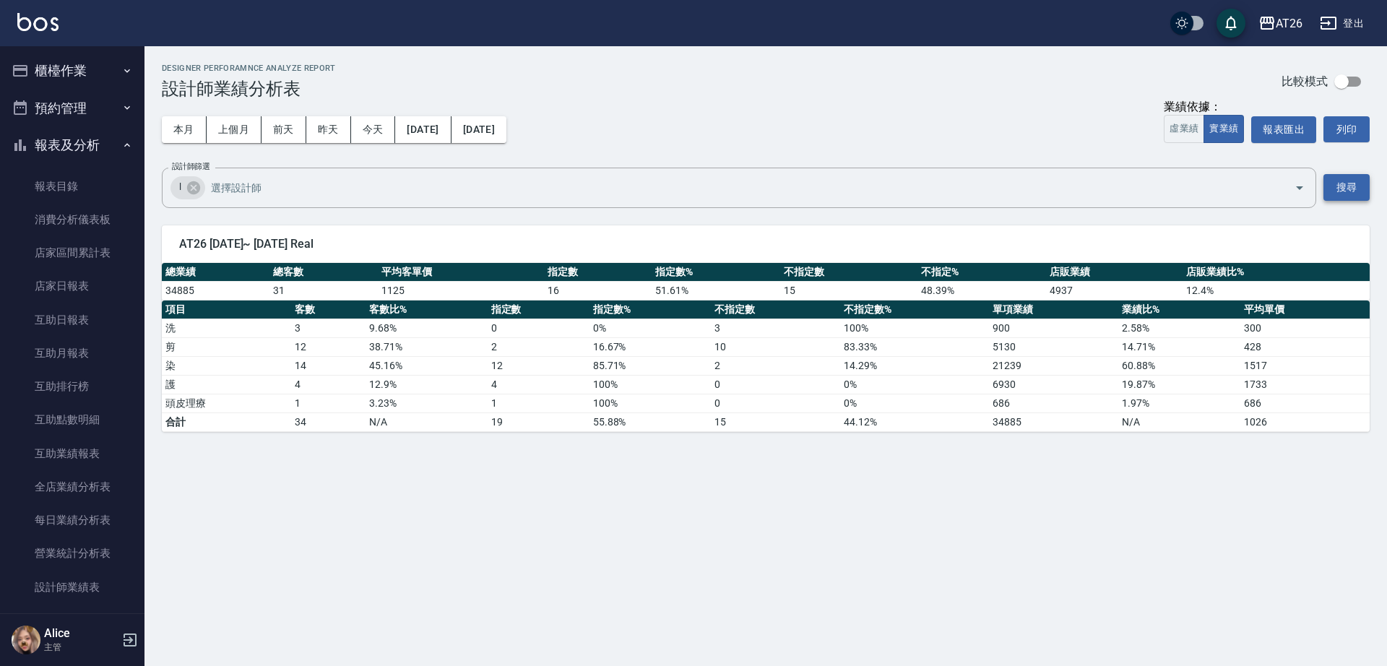
click at [1338, 177] on button "搜尋" at bounding box center [1346, 187] width 46 height 27
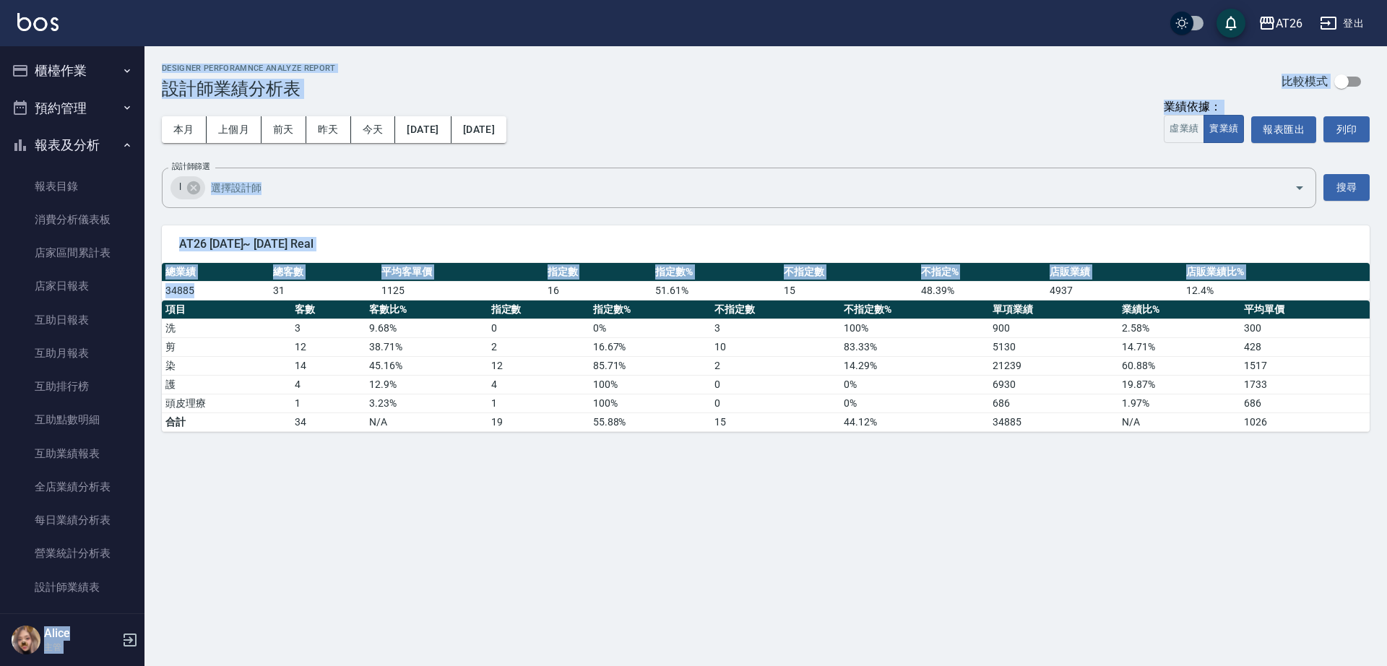
drag, startPoint x: 199, startPoint y: 287, endPoint x: 132, endPoint y: 287, distance: 67.2
click at [132, 287] on div "AT26 登出 櫃檯作業 打帳單 帳單列表 座位開單 營業儀表板 現金收支登錄 高階收支登錄 材料自購登錄 每日結帳 排班表 現場電腦打卡 掃碼打卡 預約管理…" at bounding box center [693, 333] width 1387 height 666
click at [225, 293] on td "34885" at bounding box center [216, 290] width 108 height 19
drag, startPoint x: 207, startPoint y: 285, endPoint x: 190, endPoint y: 323, distance: 41.1
click at [204, 285] on td "34885" at bounding box center [216, 290] width 108 height 19
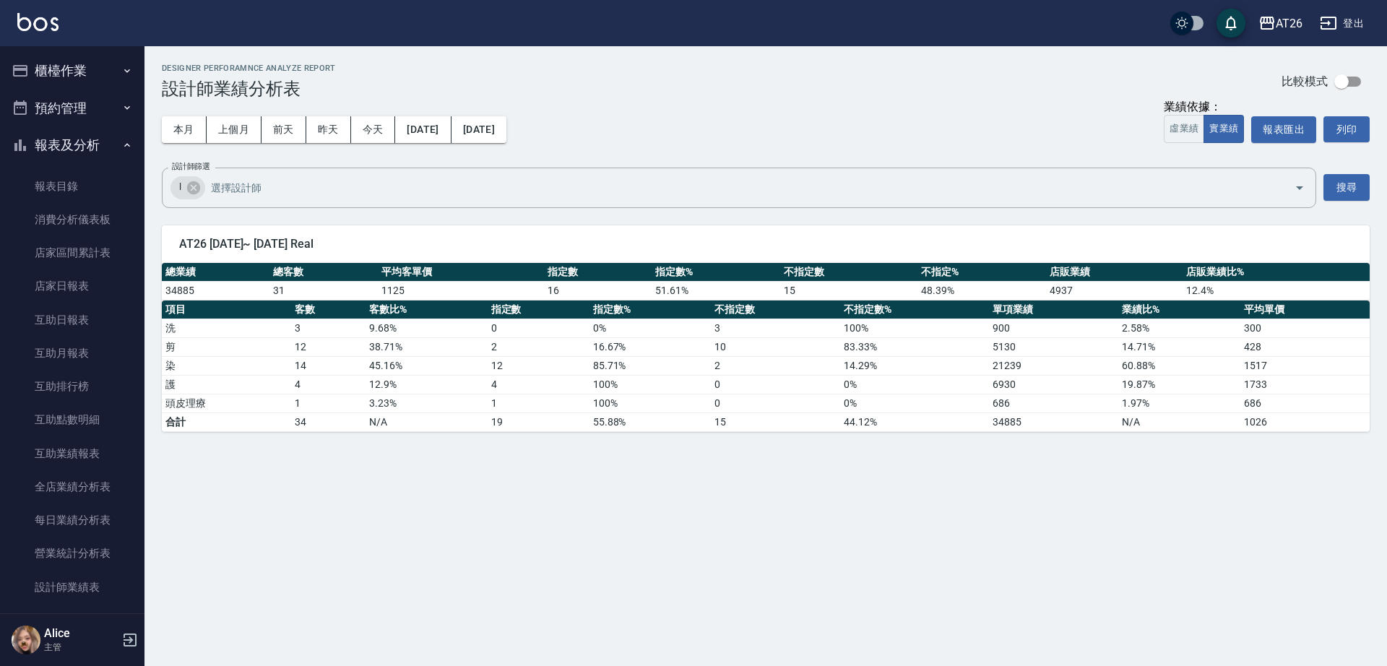
drag, startPoint x: 189, startPoint y: 346, endPoint x: 219, endPoint y: 463, distance: 120.7
click at [189, 348] on td "剪" at bounding box center [226, 346] width 129 height 19
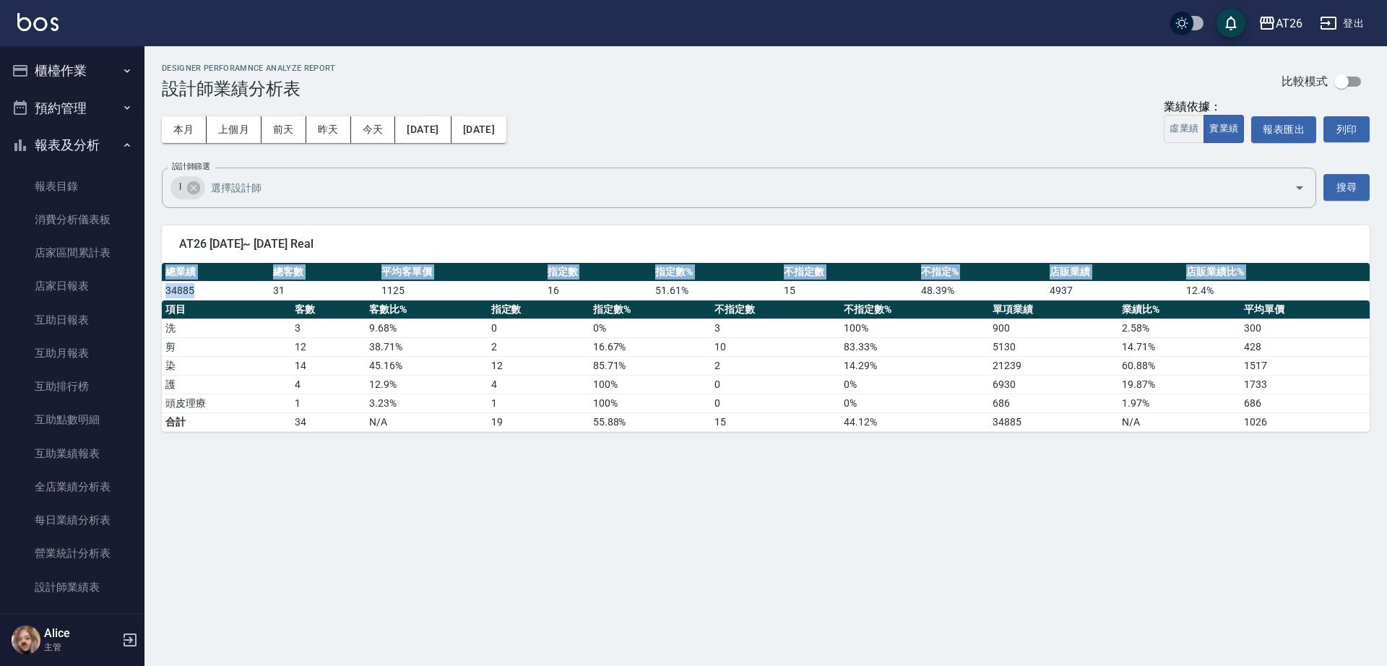
drag, startPoint x: 218, startPoint y: 286, endPoint x: 155, endPoint y: 293, distance: 63.9
click at [155, 293] on div "AT26 [DATE]~ [DATE] Real 總業績 總客數 平均客單價 指定數 指定數% 不指定數 不指定% 店販業績 店販業績比% 34885 31 …" at bounding box center [756, 320] width 1225 height 224
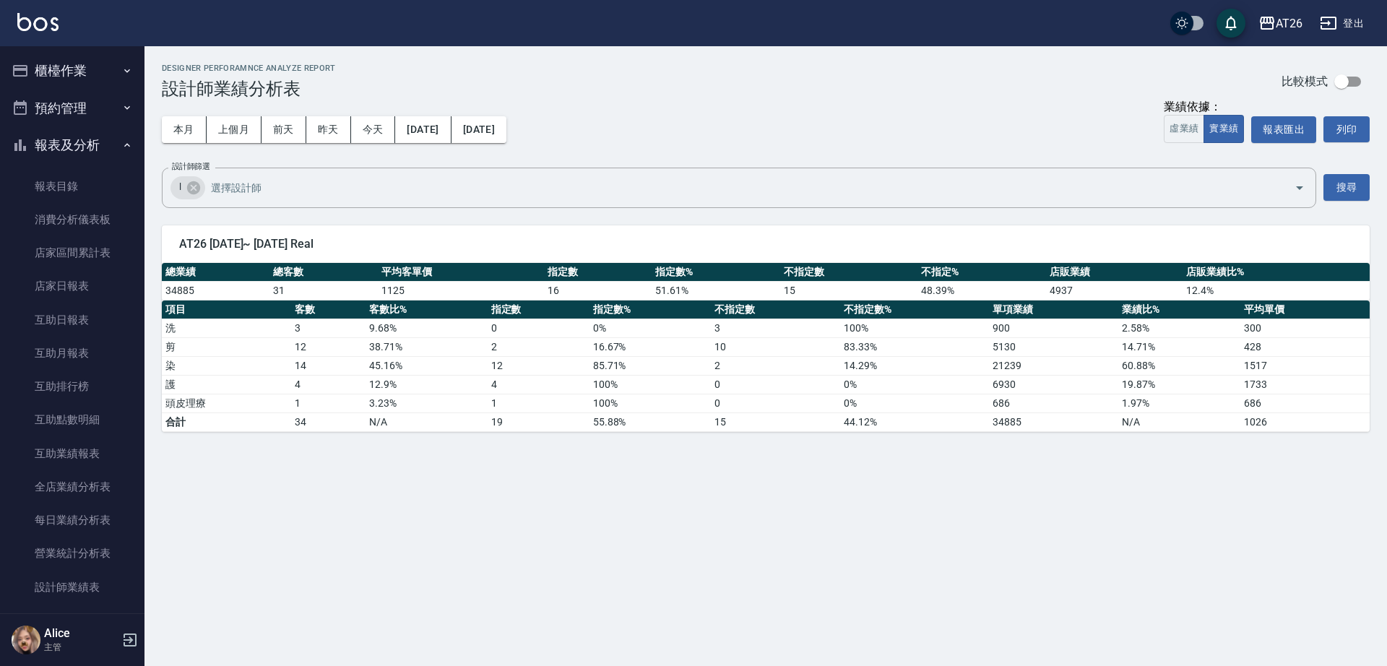
click at [363, 508] on div "AT26 [DATE] - [DATE] 設計師業績分析表 列印時間： [DATE][PHONE_NUMBER]:49 Designer Perforamnc…" at bounding box center [693, 333] width 1387 height 666
